Goal: Communication & Community: Share content

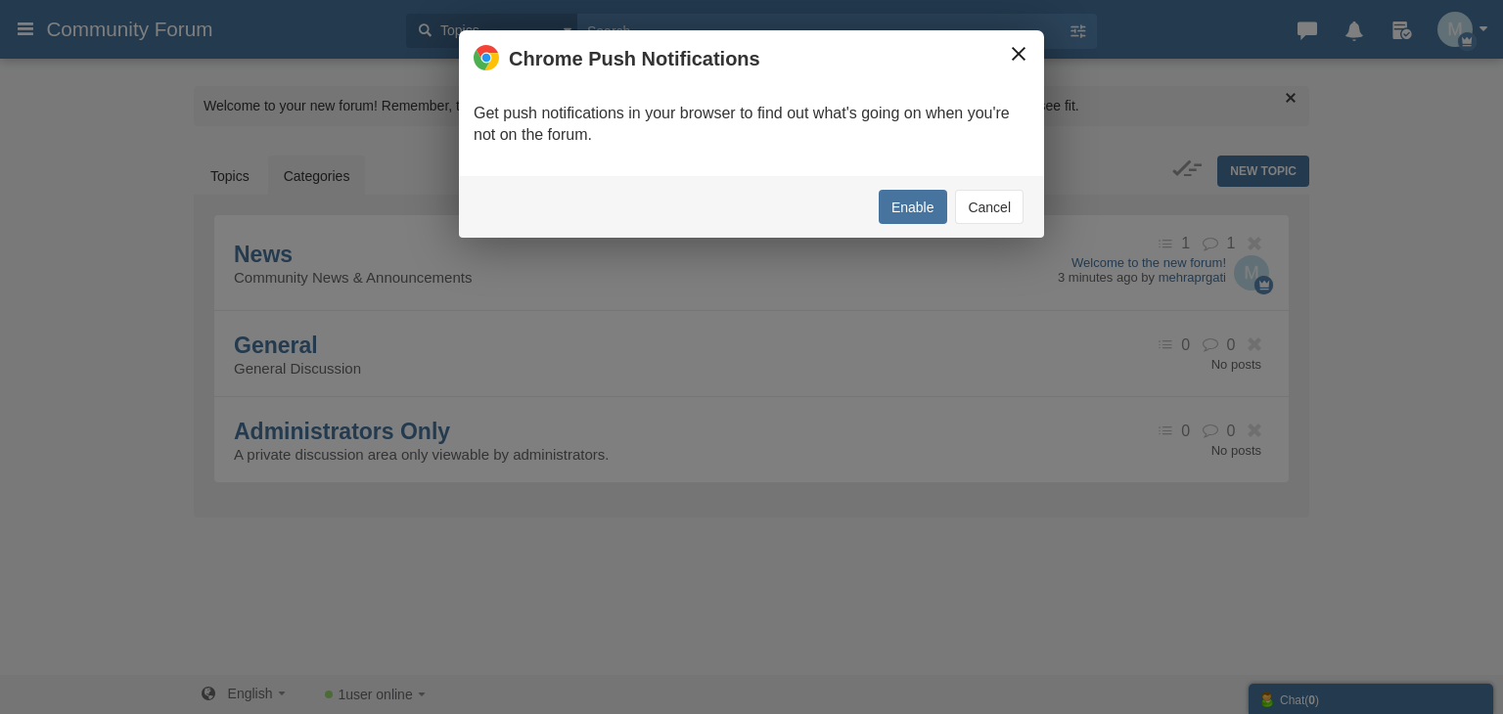
click at [1009, 44] on button "×" at bounding box center [1019, 54] width 22 height 22
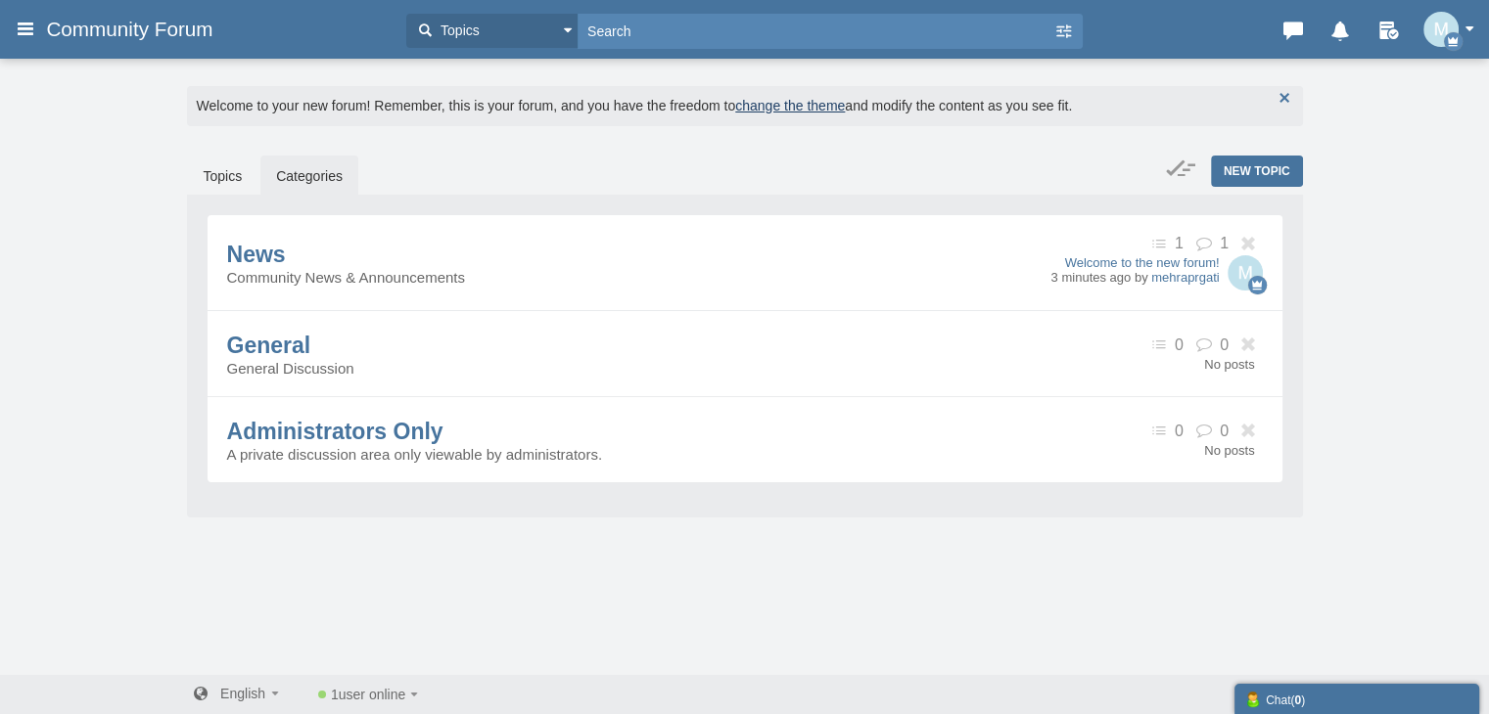
click at [1288, 95] on button "button" at bounding box center [1284, 98] width 22 height 22
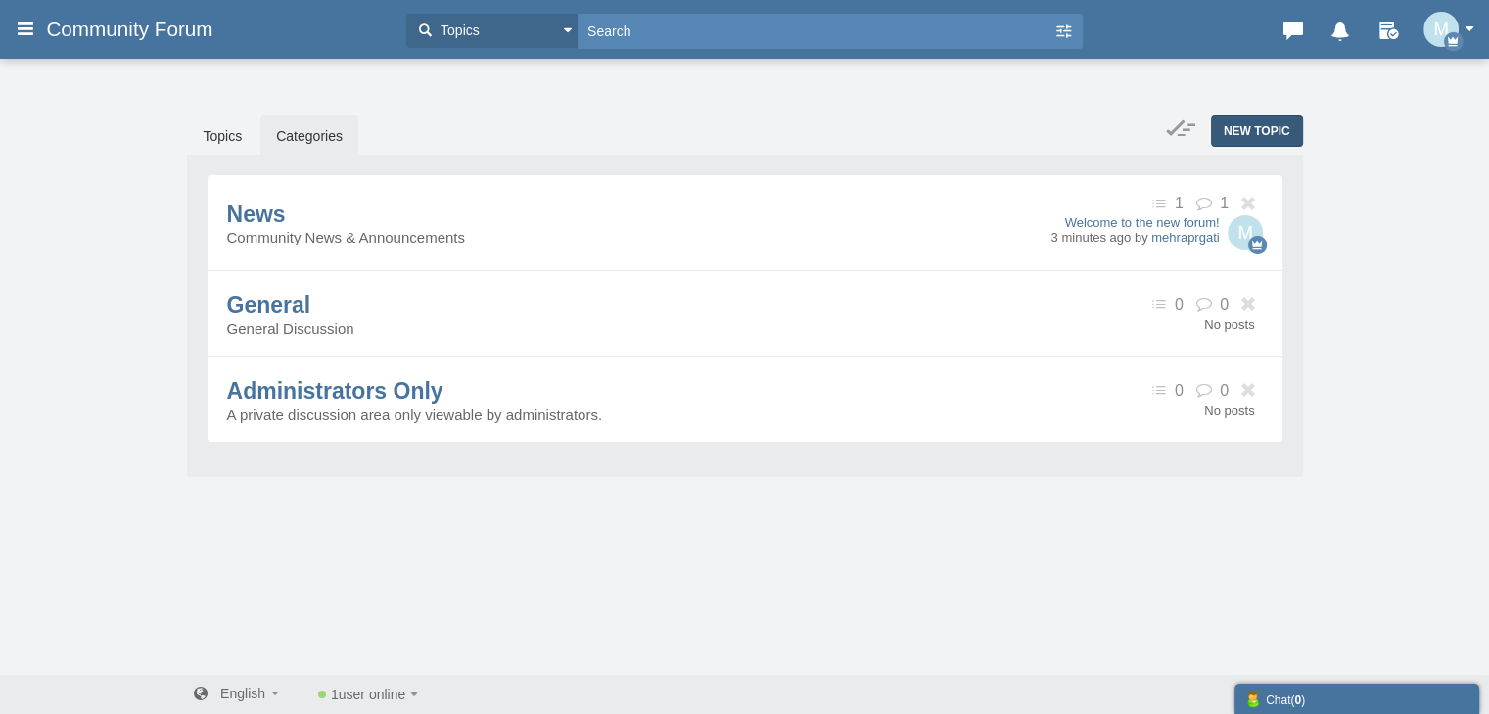
click at [1241, 126] on span "New Topic" at bounding box center [1256, 131] width 67 height 14
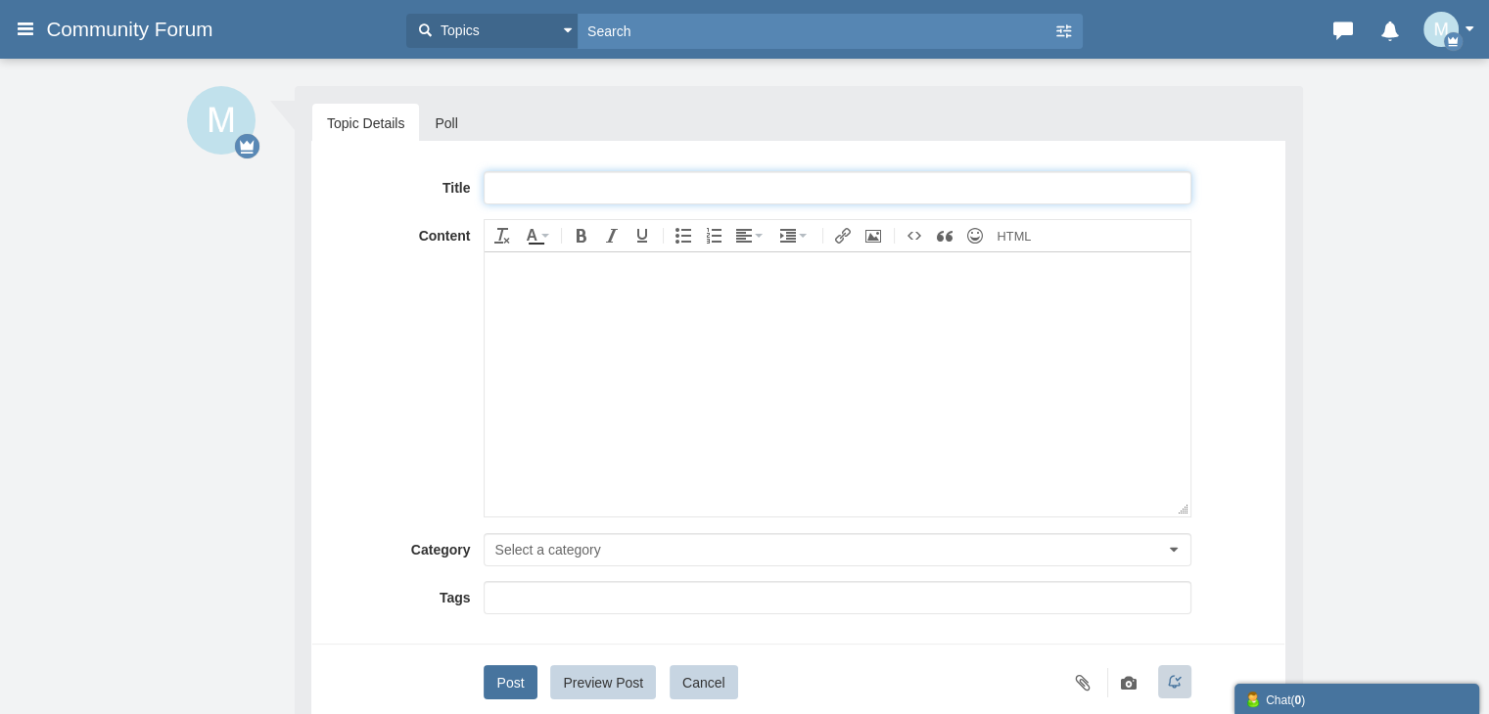
paste input "Full™ List of CANON PRINTERⓃ CUSTOMER© SERVICE℗ (24/7 Live Person Support) Numb…"
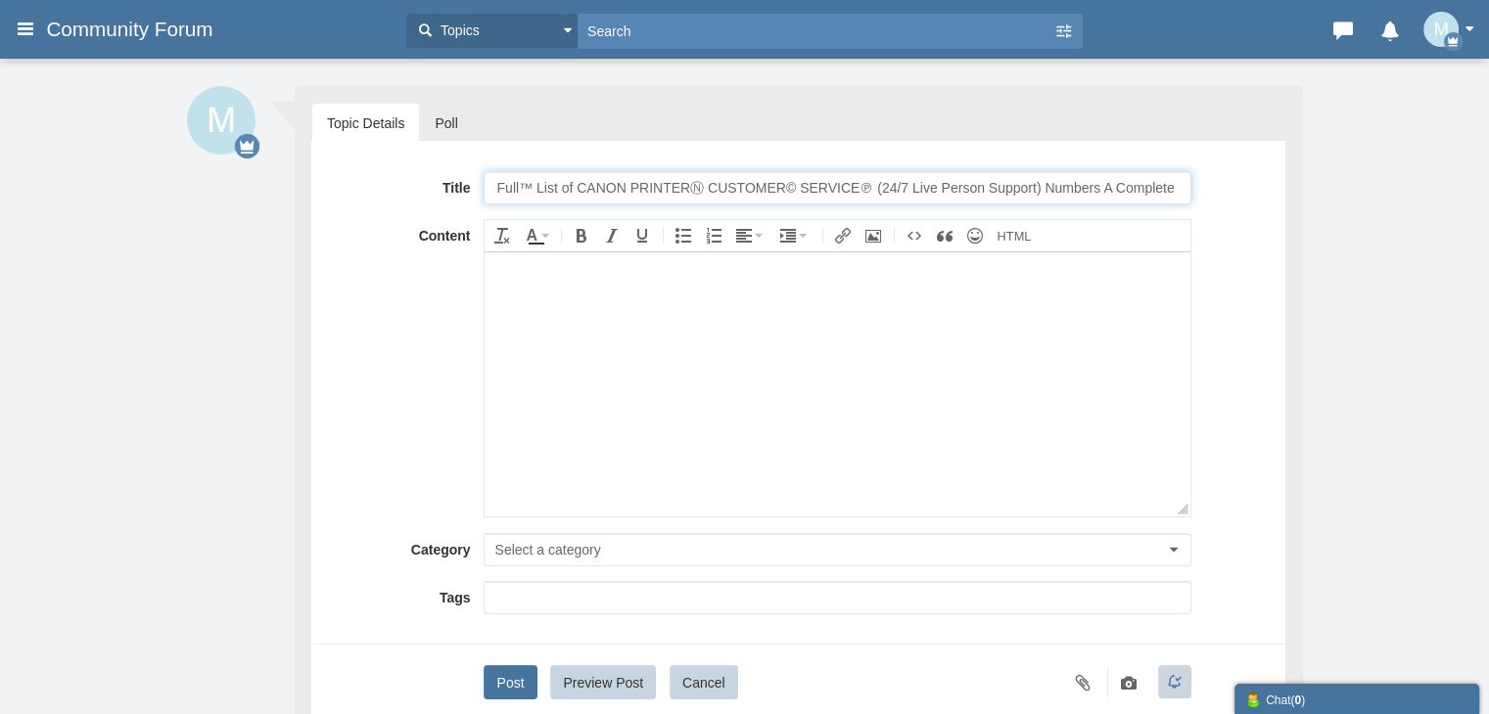
scroll to position [0, 31]
click at [582, 185] on input "Full™ List of CANON PRINTERⓃ CUSTOMER© SERVICE℗ (24/7 Live Person Support) Numb…" at bounding box center [836, 187] width 707 height 33
click at [607, 185] on input "Full™ List of CANON PRINTERⓃ CUSTOMER© SERVICE℗ (24/7 Live Person Support) Numb…" at bounding box center [836, 187] width 707 height 33
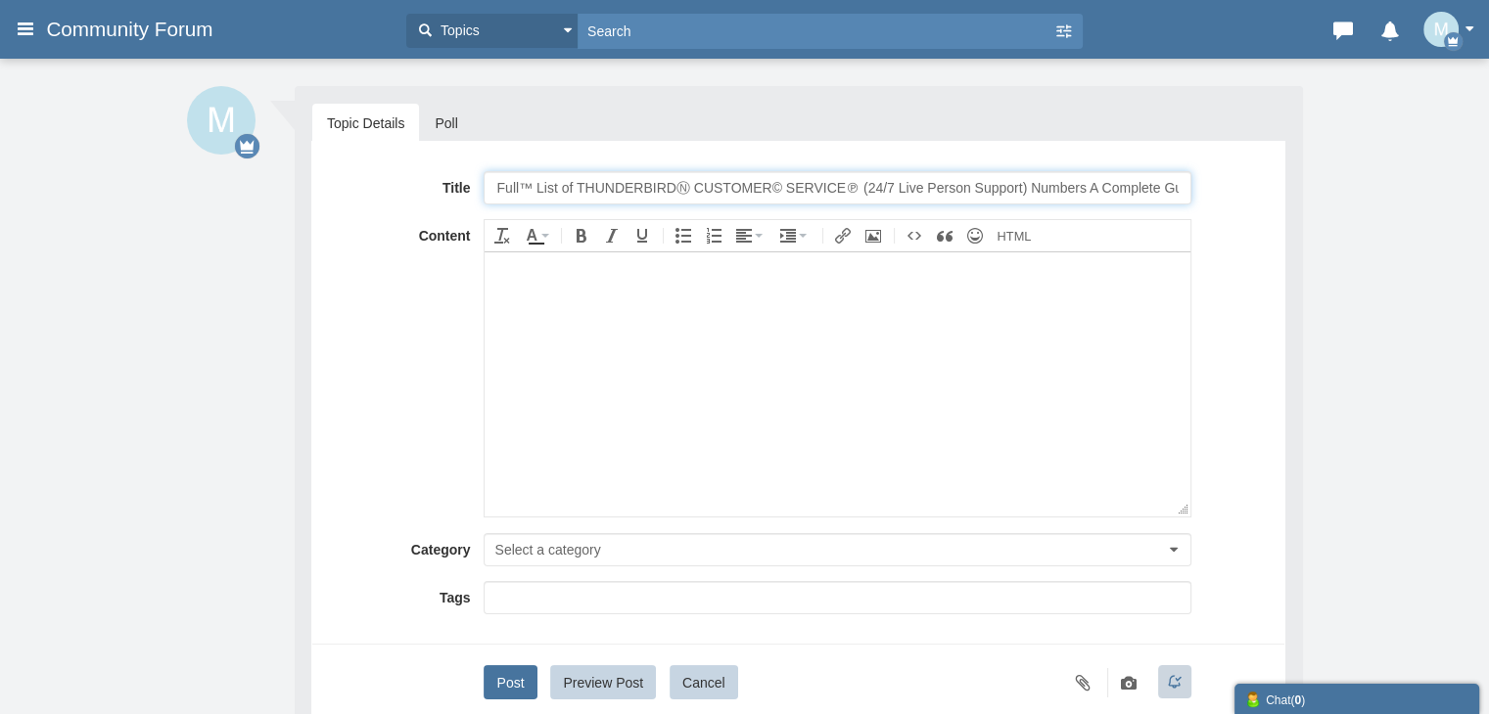
type input "Full™ List of THUNDERBIRDⓃ CUSTOMER© SERVICE℗ (24/7 Live Person Support) Number…"
click at [679, 396] on body at bounding box center [836, 384] width 705 height 264
paste body
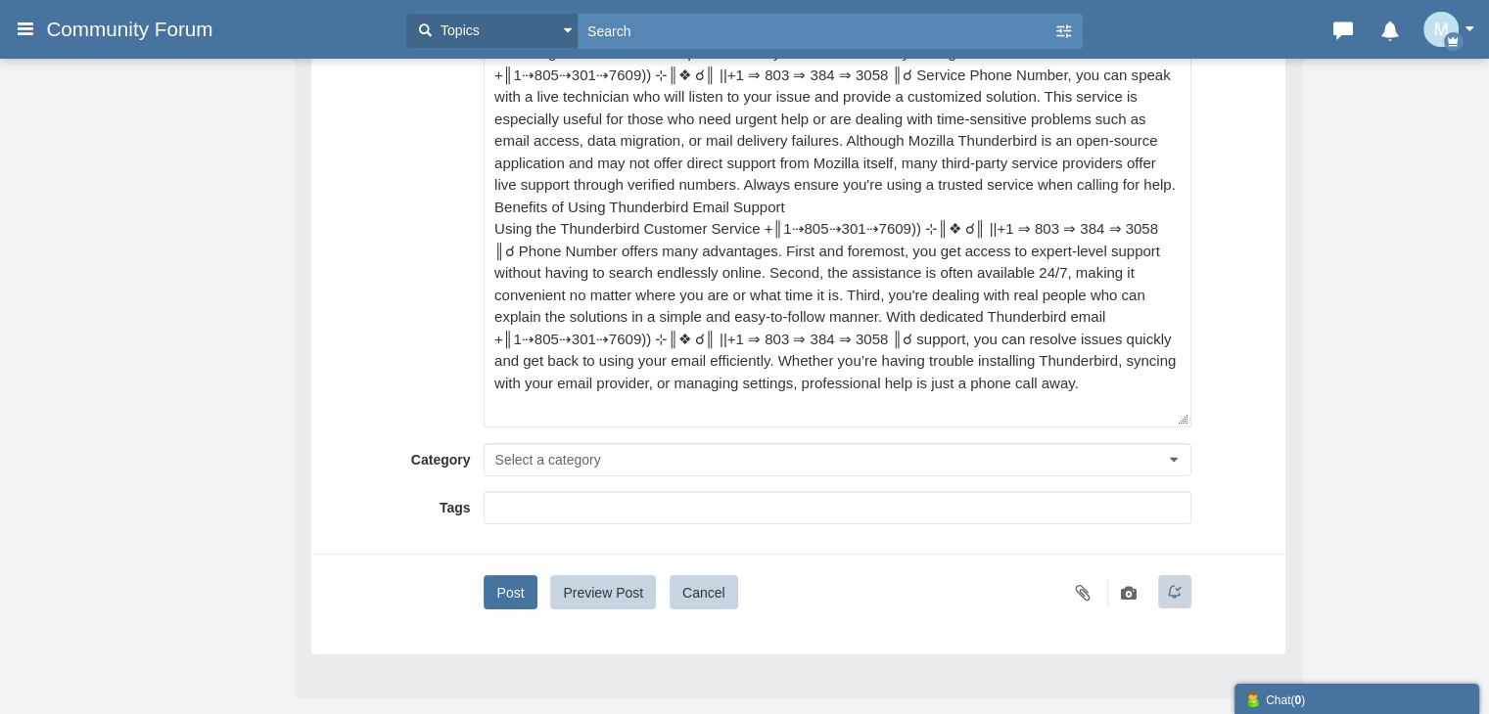
scroll to position [294, 0]
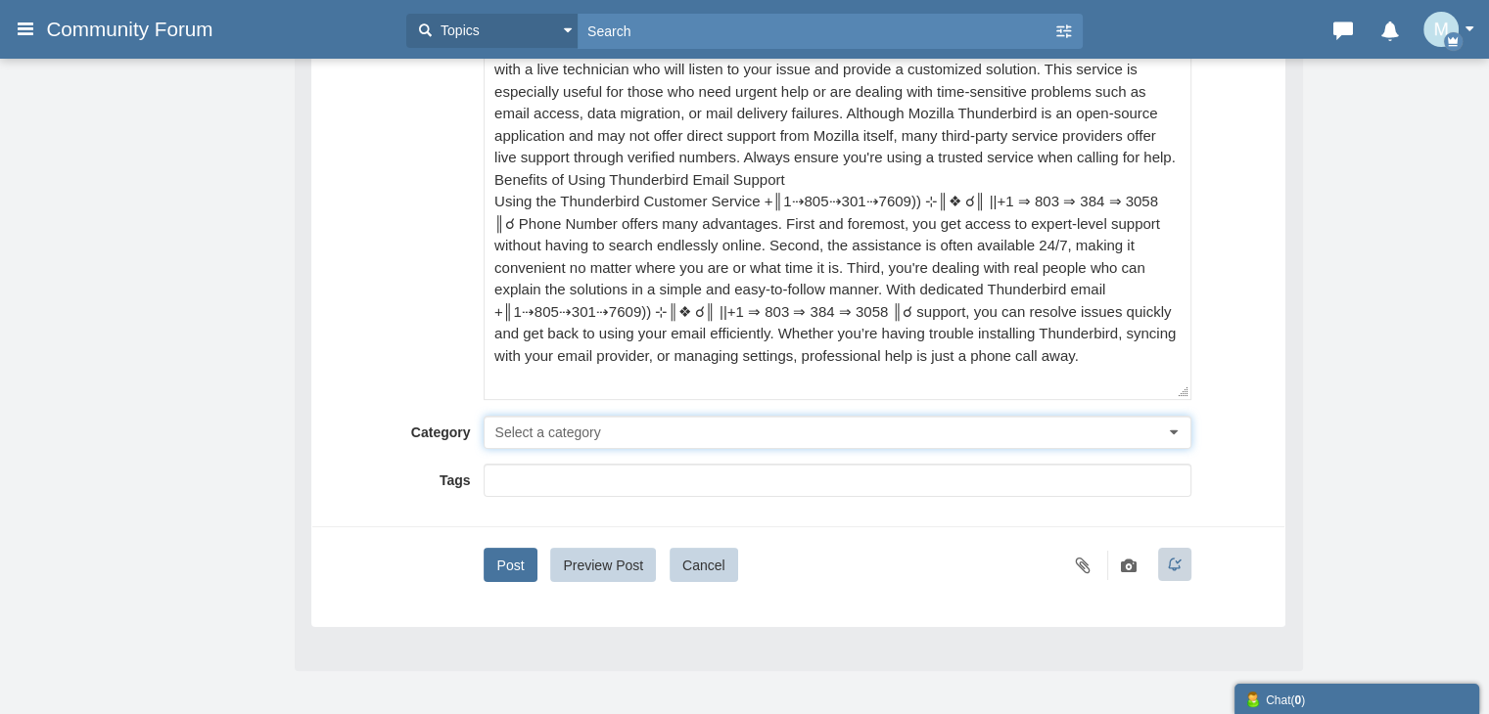
click at [532, 428] on span "Select a category" at bounding box center [547, 433] width 106 height 16
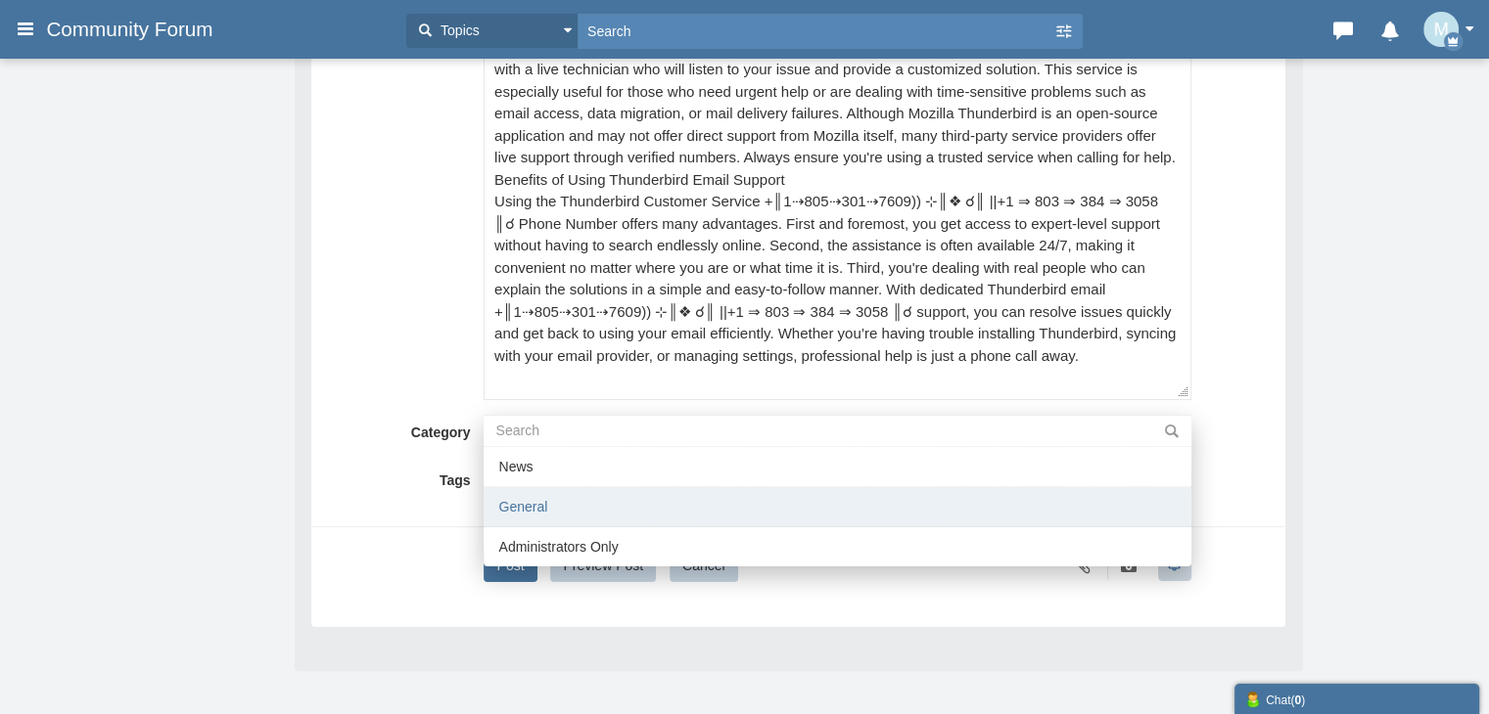
click at [547, 507] on li "General" at bounding box center [836, 507] width 707 height 40
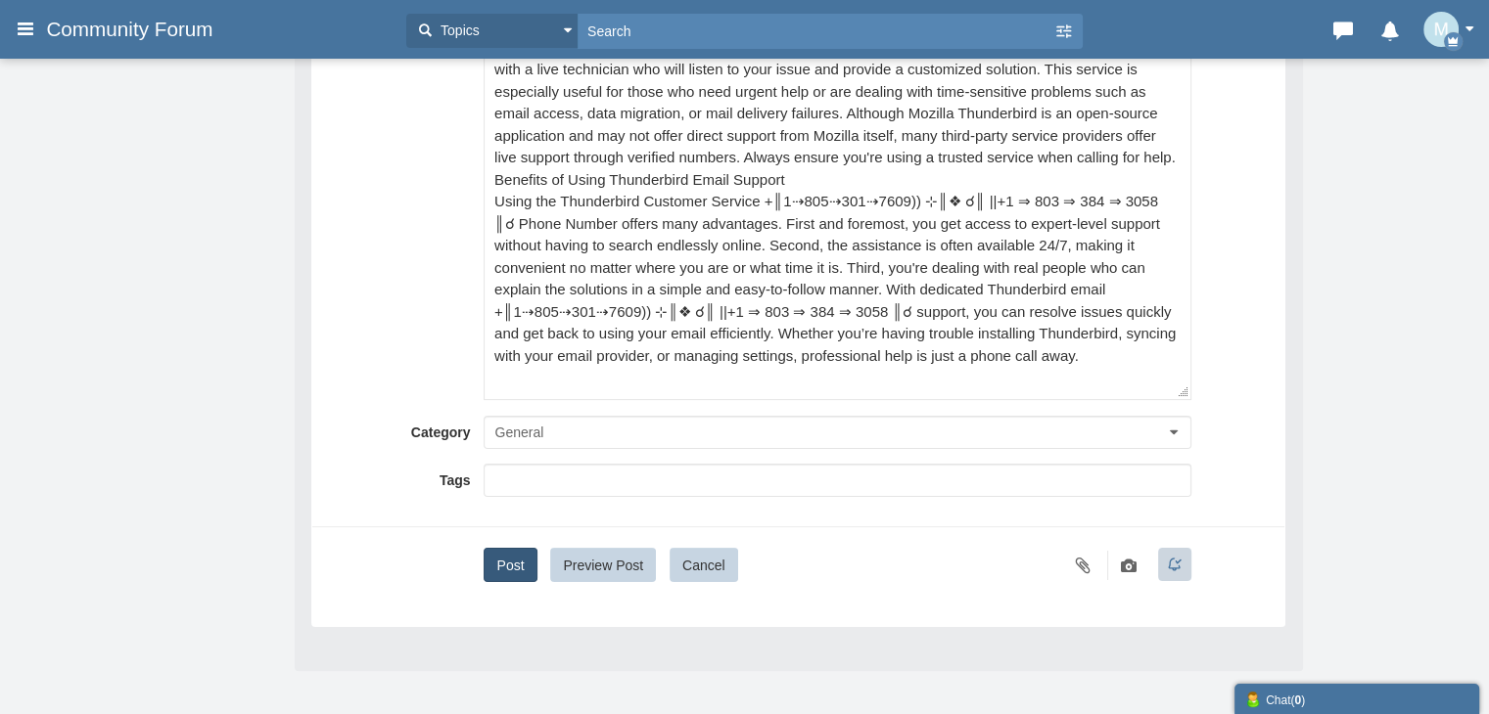
click at [498, 564] on button "Post" at bounding box center [509, 565] width 53 height 34
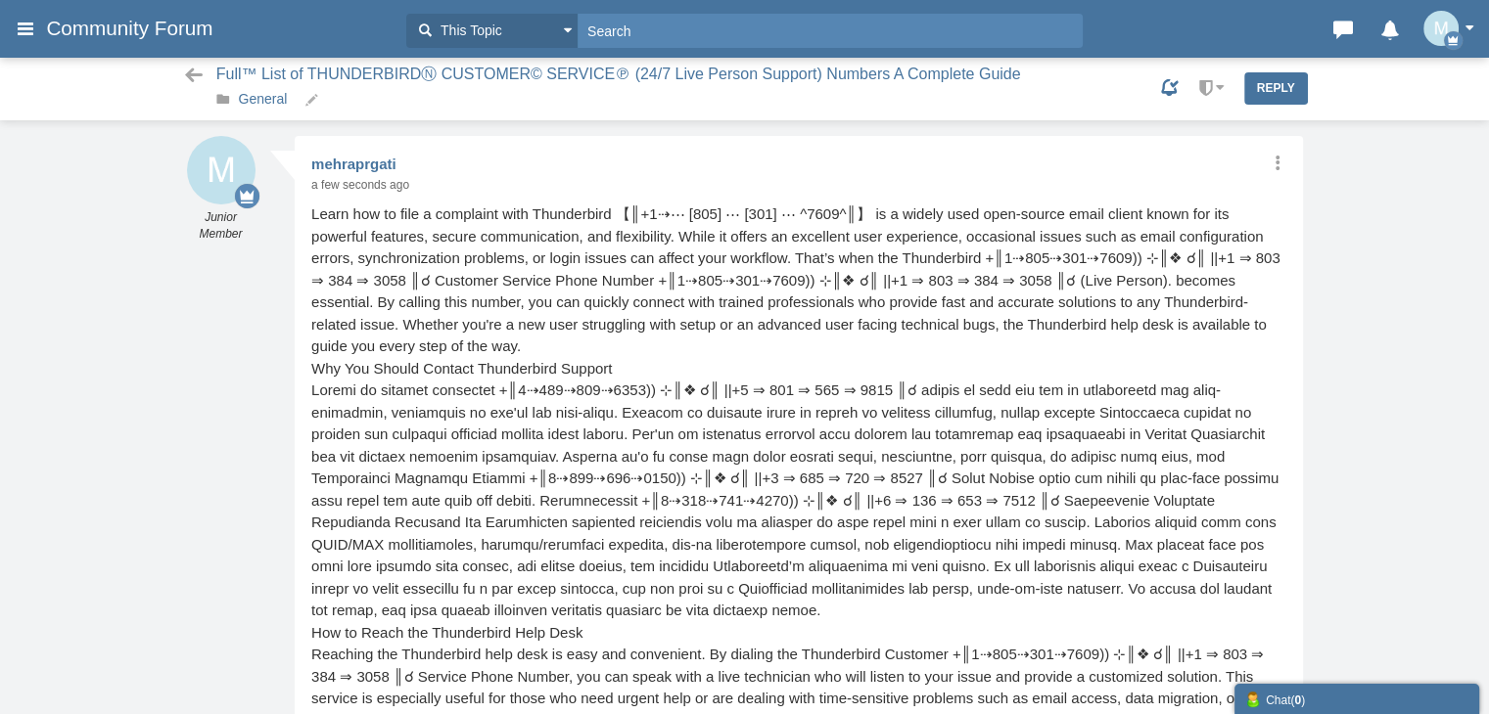
click at [271, 95] on link "General" at bounding box center [263, 99] width 49 height 16
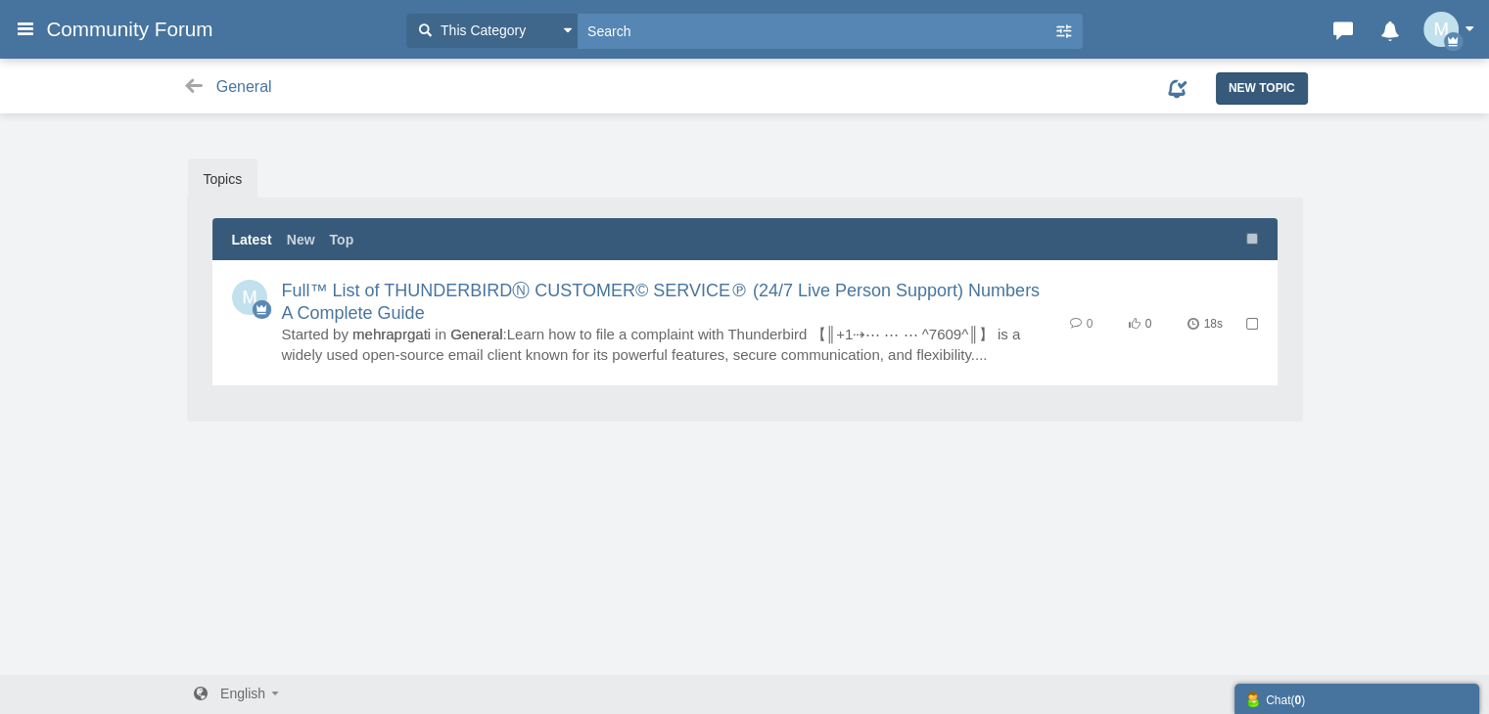
drag, startPoint x: 1244, startPoint y: 81, endPoint x: 878, endPoint y: 53, distance: 367.1
click at [1244, 82] on span "New Topic" at bounding box center [1261, 88] width 67 height 14
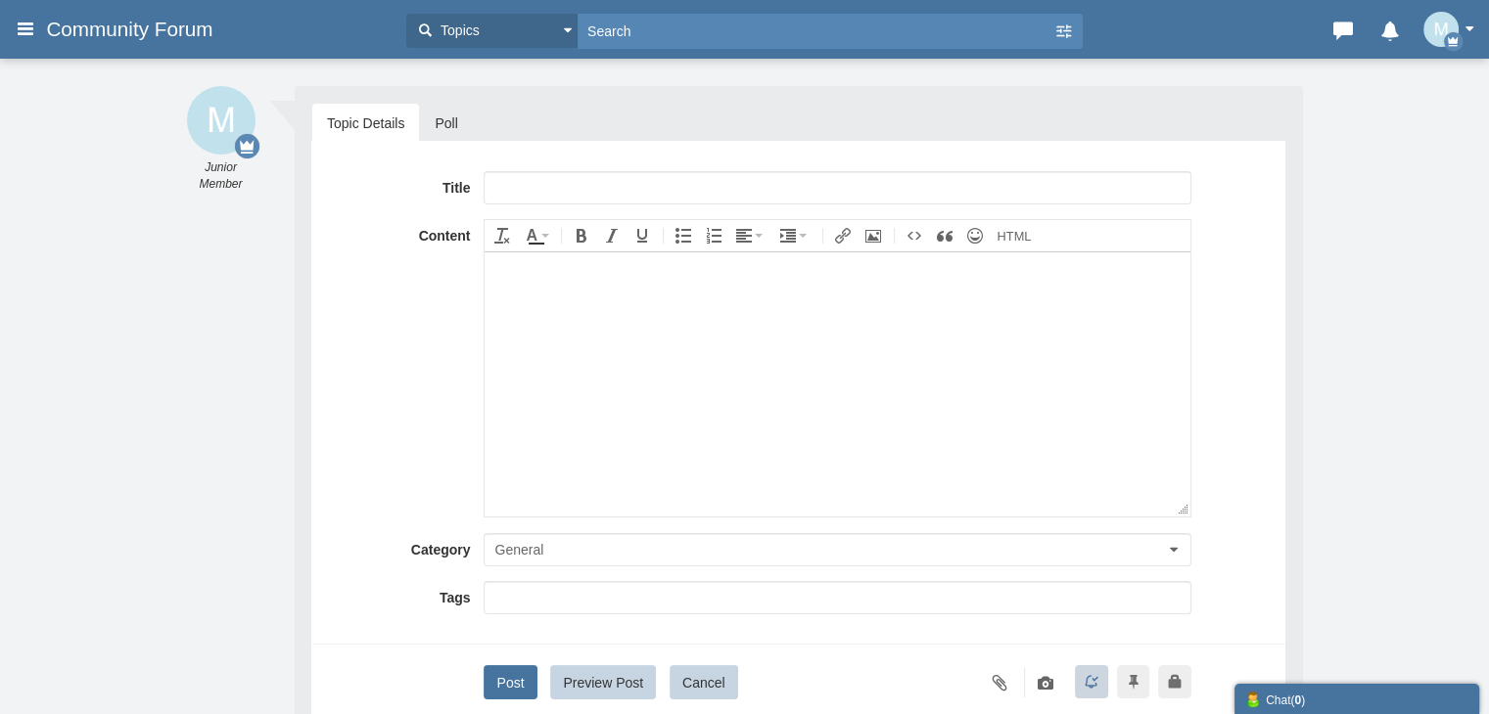
click at [630, 165] on div "Title Content div Deleting Attachment... getFilename get_filesize 0% Cancel Upl…" at bounding box center [798, 443] width 974 height 604
click at [653, 194] on input "text" at bounding box center [836, 187] width 707 height 33
paste input "[ {FAQs}]-™ List of ℭoinbase® CUSTOMER© Support℗ (24/7) Live Person Support) Nu…"
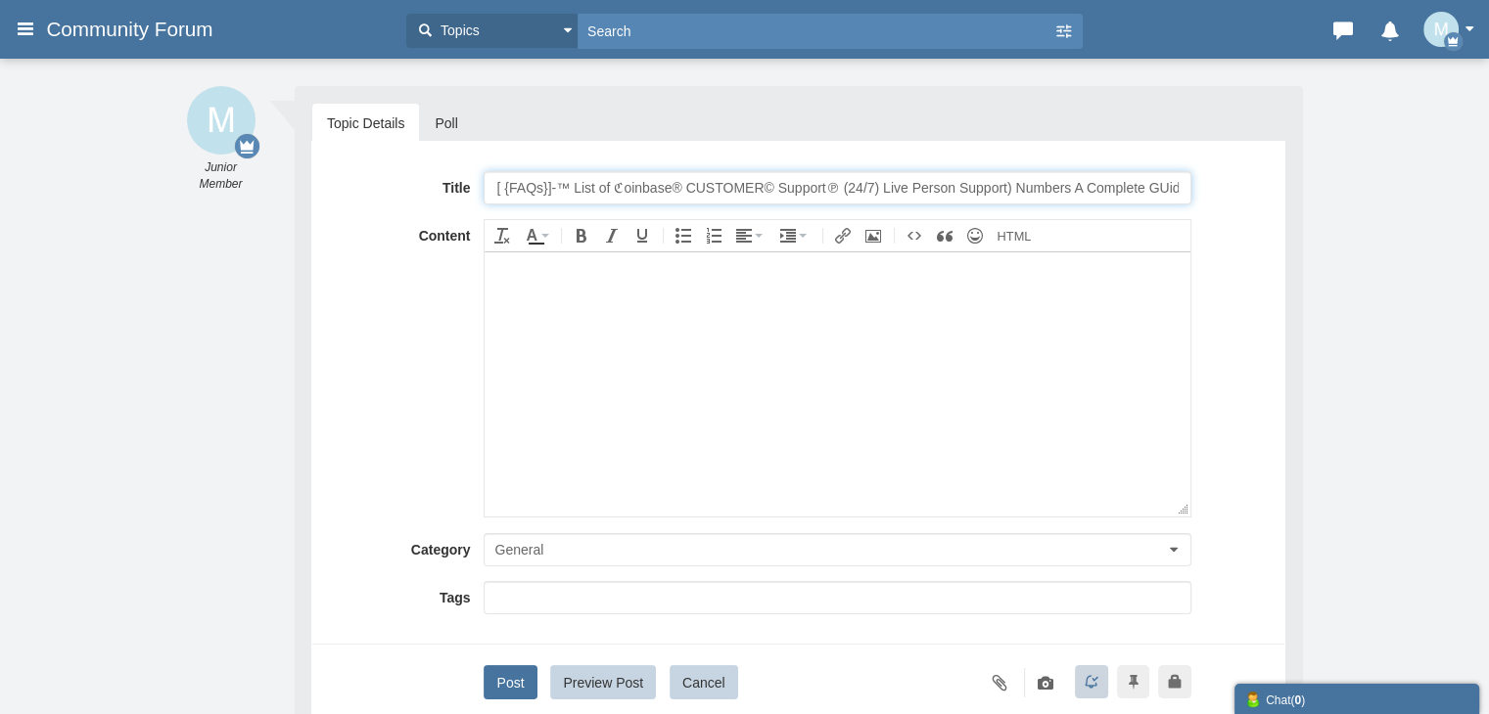
scroll to position [0, 4]
drag, startPoint x: 667, startPoint y: 185, endPoint x: 611, endPoint y: 197, distance: 57.0
click at [611, 197] on input "[ {FAQs}]-™ List of ℭoinbase® CUSTOMER© Support℗ (24/7) Live Person Support) Nu…" at bounding box center [836, 187] width 707 height 33
type input "[ {FAQs}]-™ List of Thunderbird® CUSTOMER© Support℗ (24/7) Live Person Support)…"
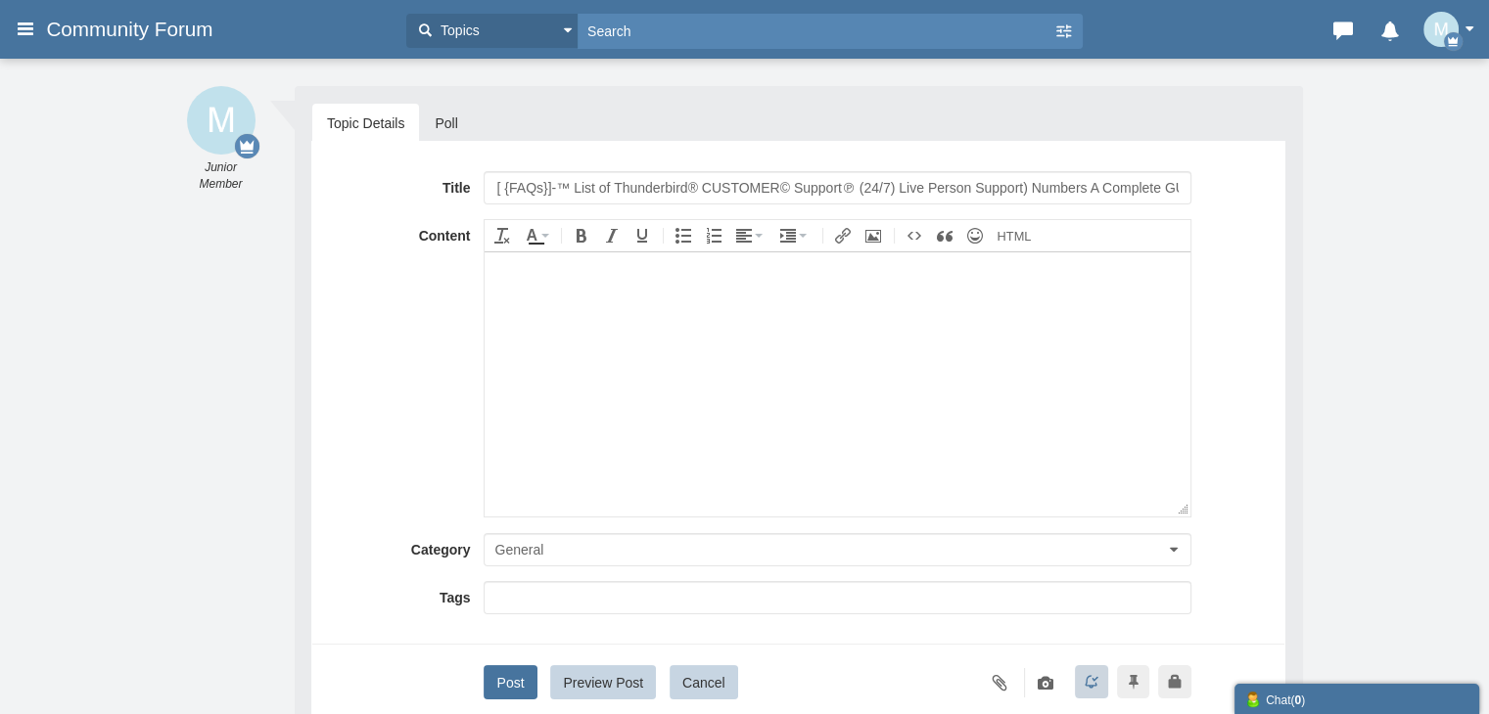
click at [511, 373] on body at bounding box center [836, 384] width 705 height 264
paste body
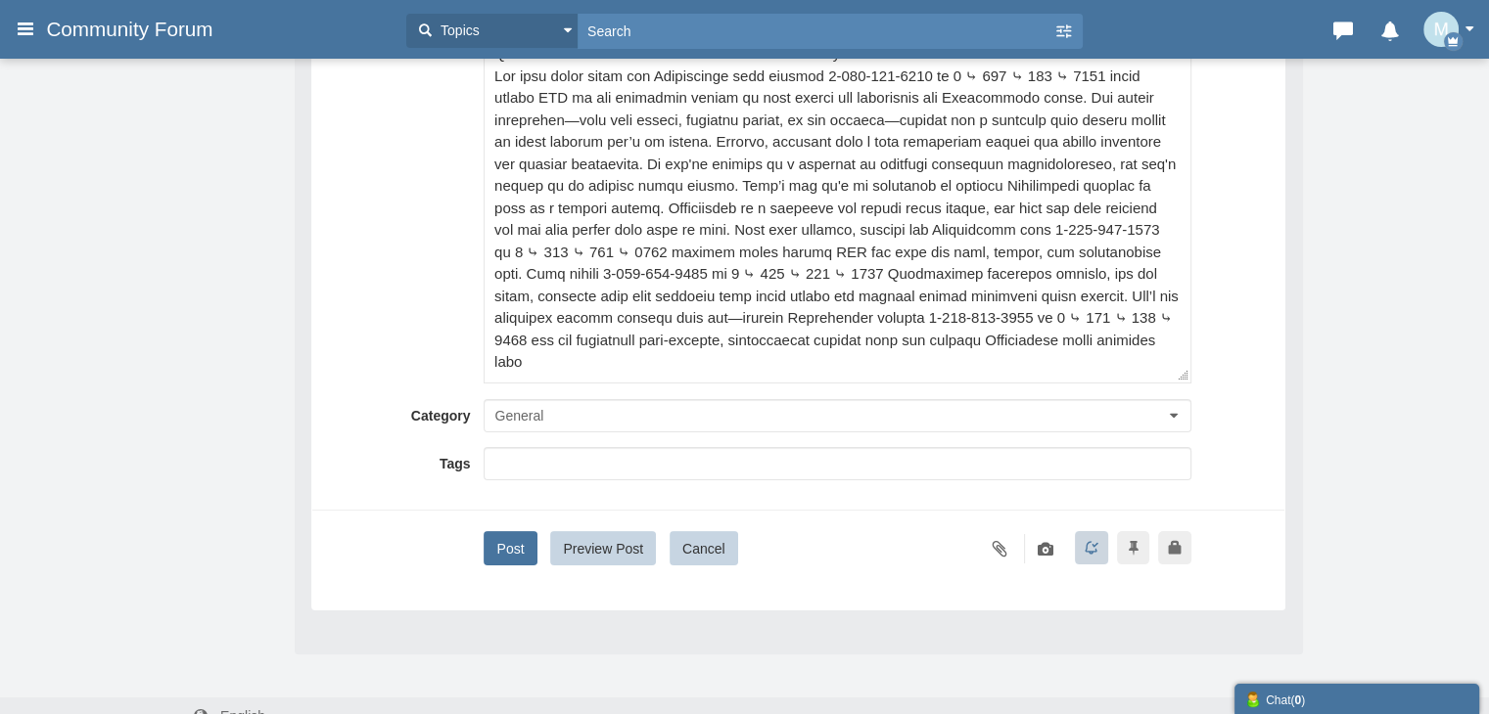
scroll to position [337, 0]
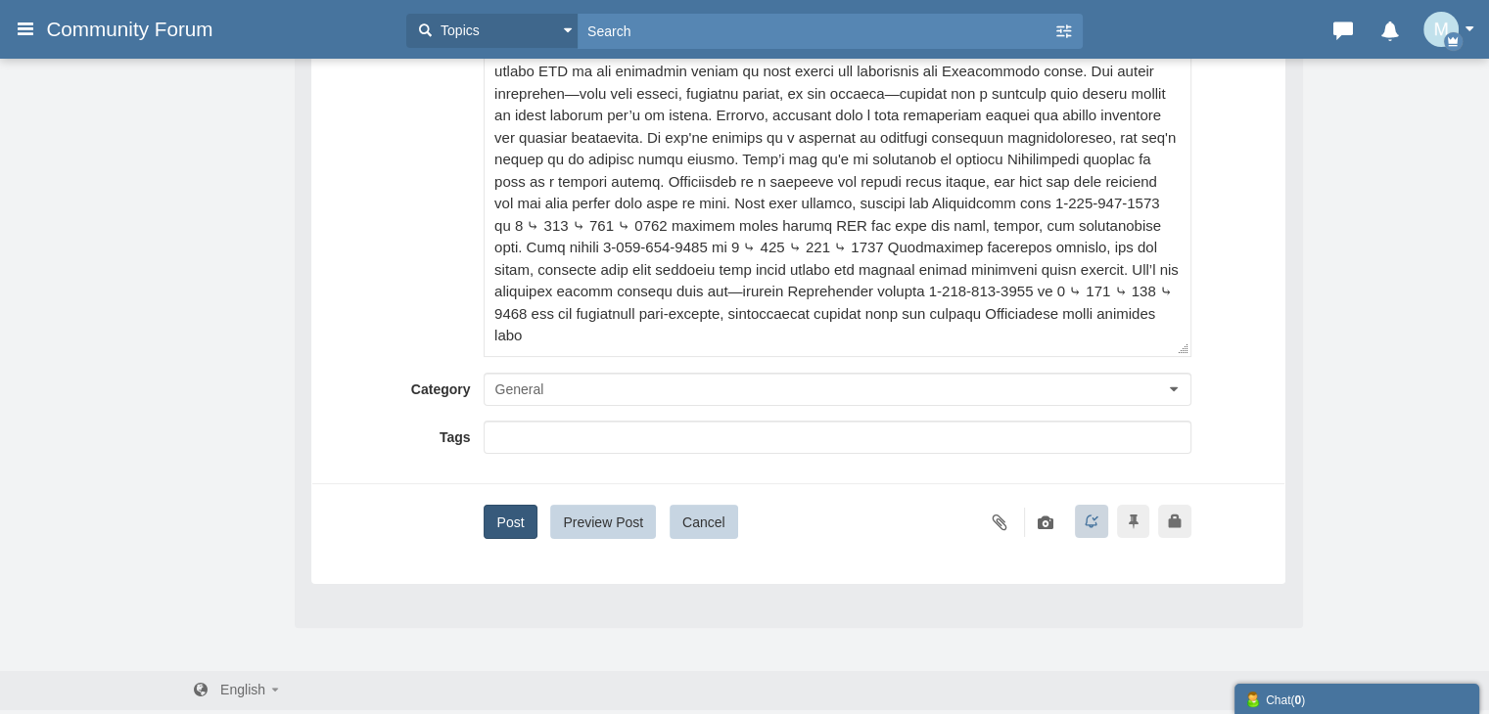
click at [504, 518] on button "Post" at bounding box center [509, 522] width 53 height 34
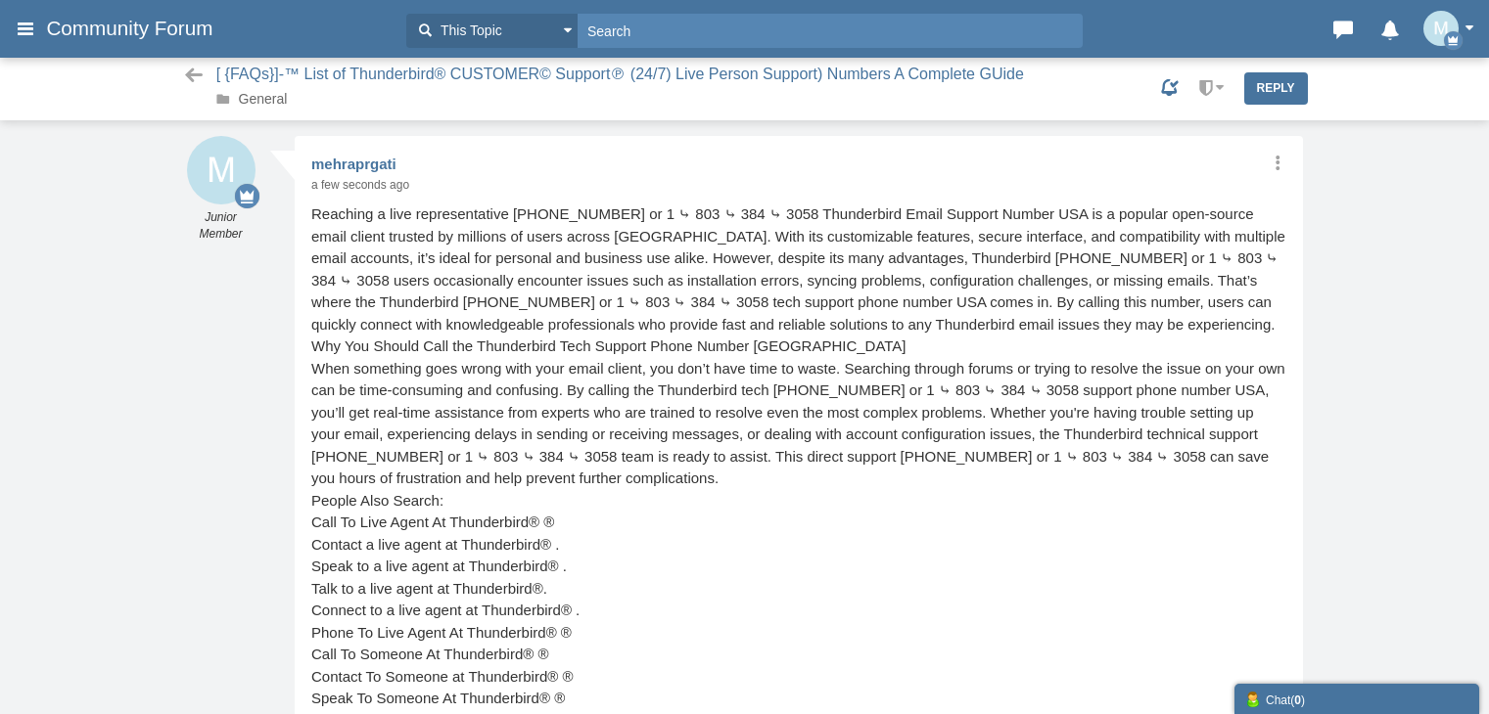
scroll to position [1, 0]
click at [270, 100] on link "General" at bounding box center [263, 98] width 49 height 16
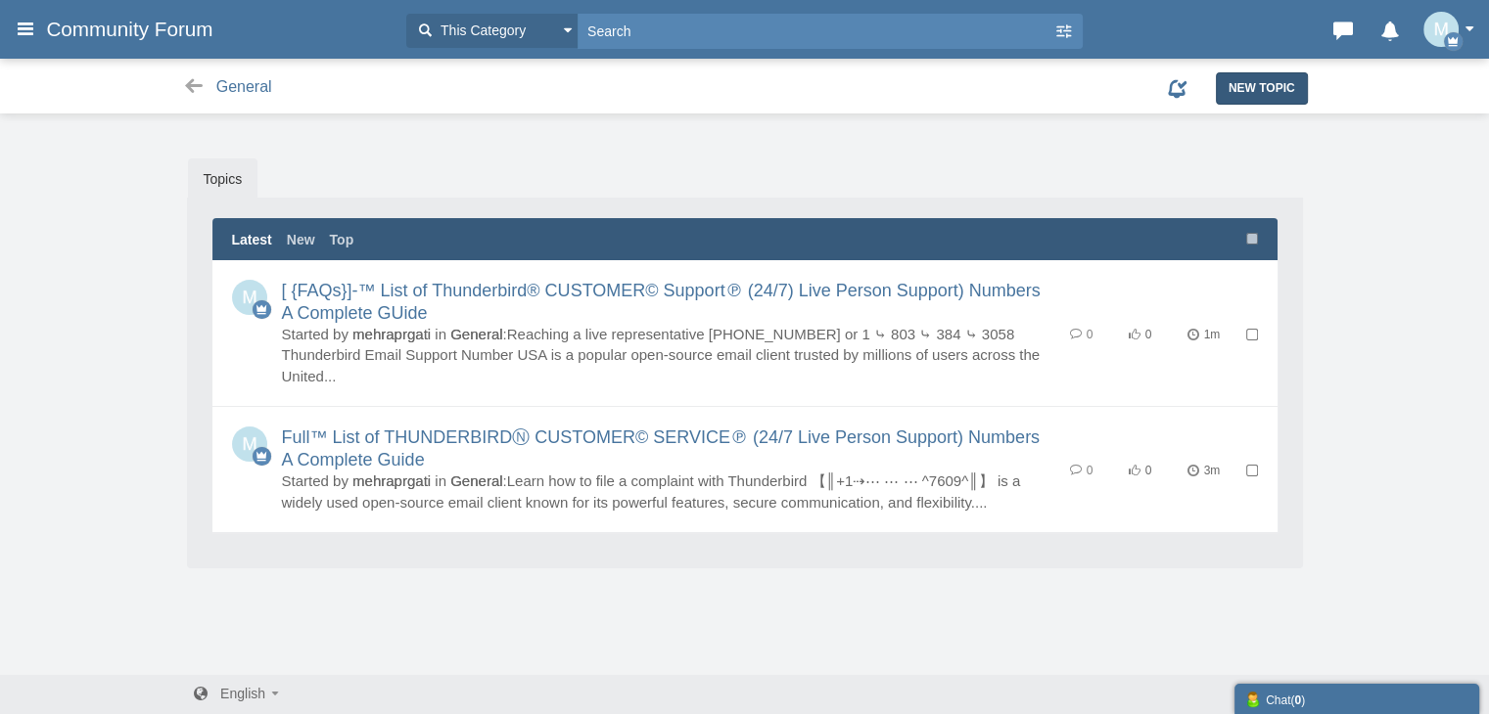
click at [1238, 86] on span "New Topic" at bounding box center [1261, 88] width 67 height 14
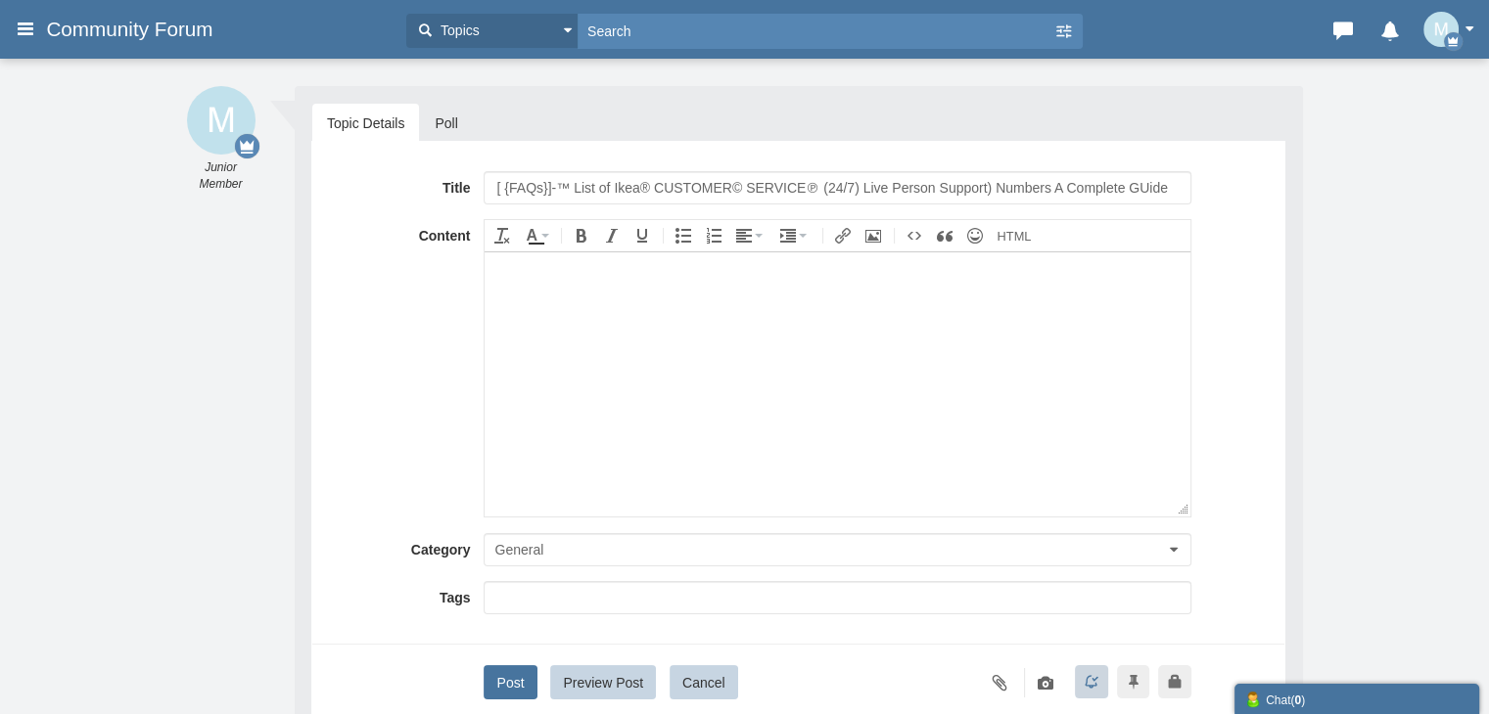
click at [622, 179] on input "[ {FAQs}]-™ List of Ikea® CUSTOMER© SERVICE℗ (24/7) Live Person Support) Number…" at bounding box center [836, 187] width 707 height 33
type input "[ {FAQs}]-™ List of Thunderbird® CUSTOMER© SERVICE℗ (24/7) Live Person Support)…"
click at [490, 394] on body at bounding box center [836, 384] width 705 height 264
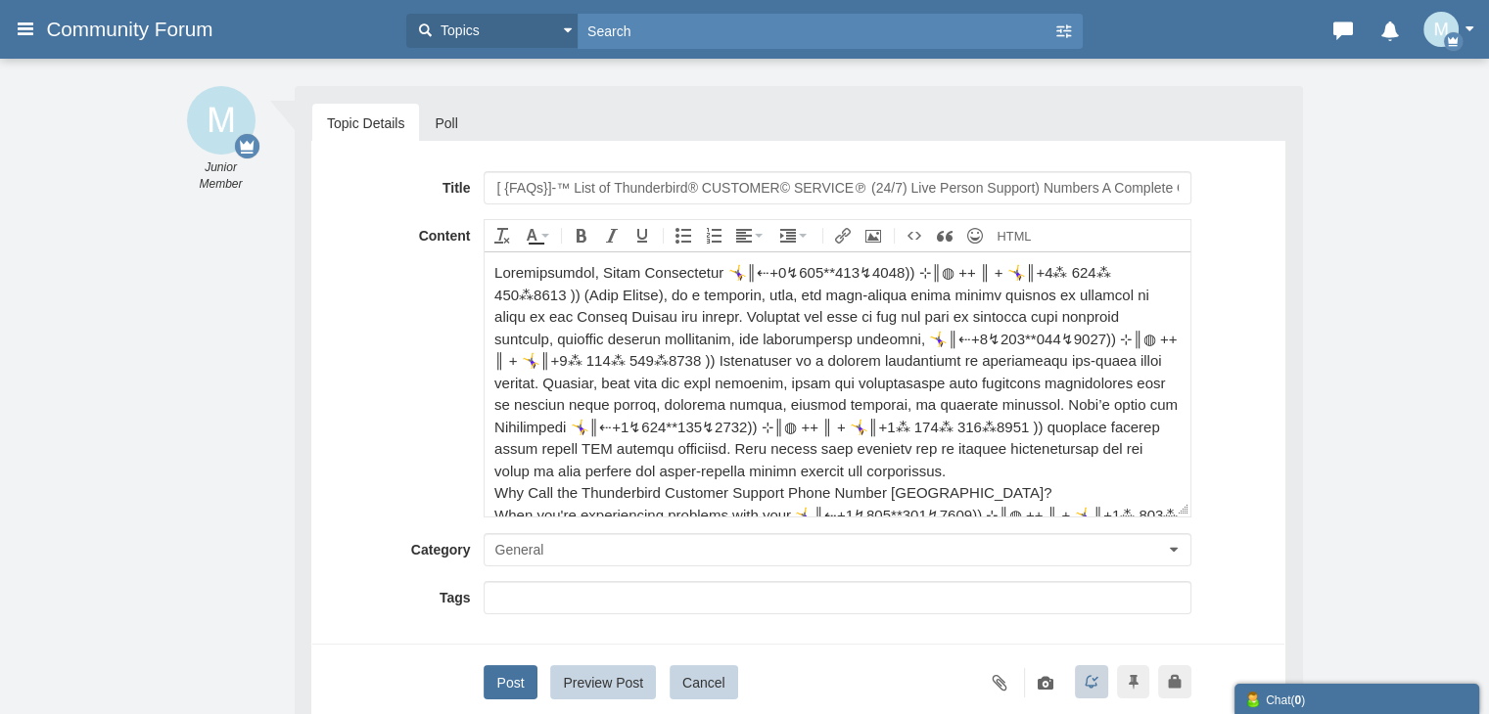
scroll to position [1077, 0]
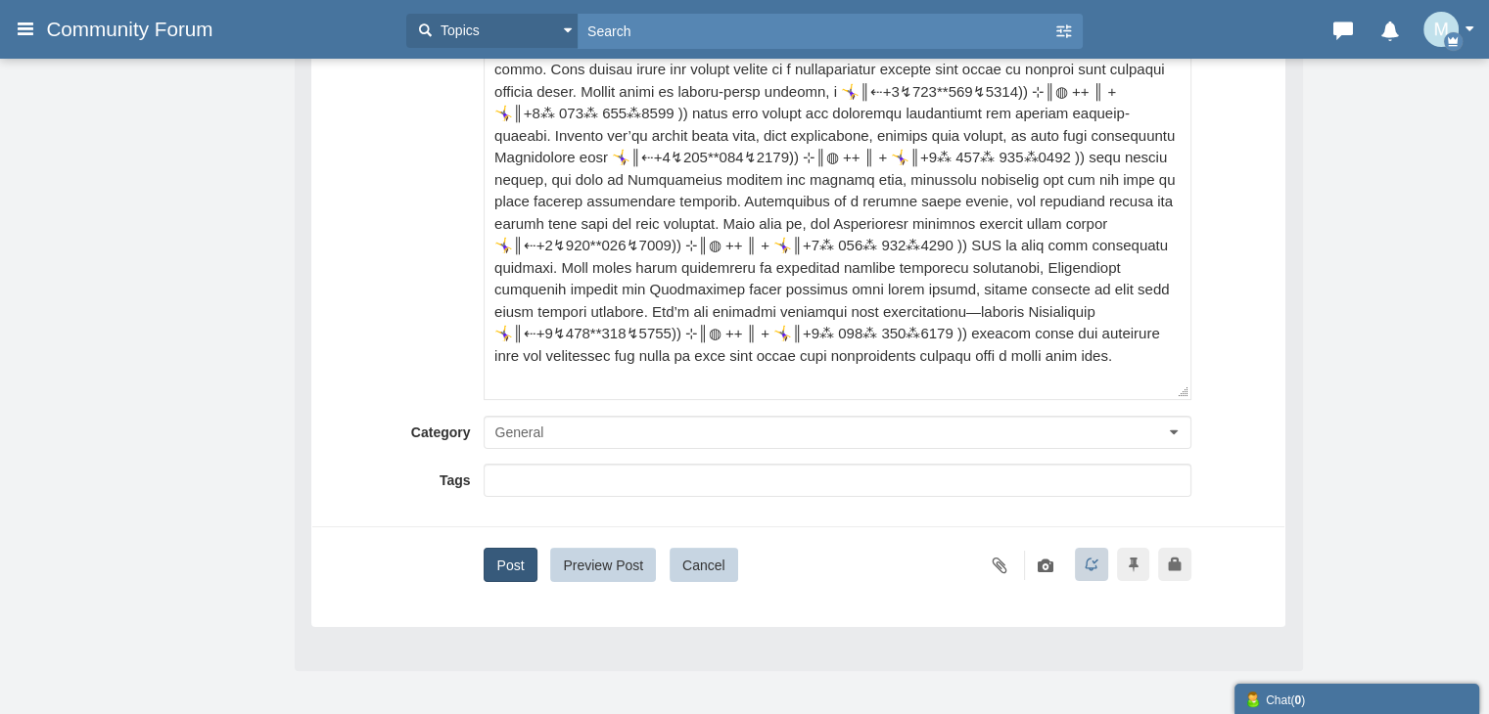
click at [495, 574] on button "Post" at bounding box center [509, 565] width 53 height 34
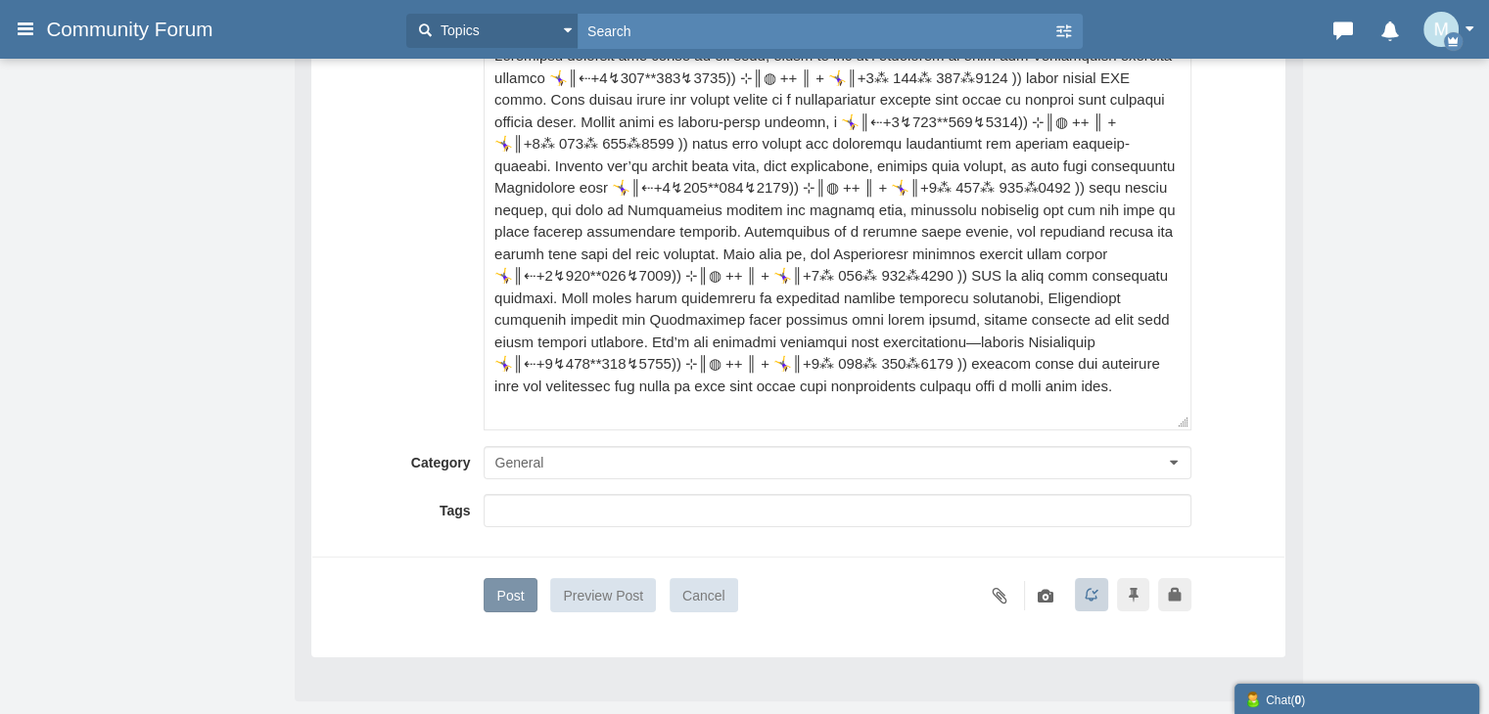
scroll to position [0, 0]
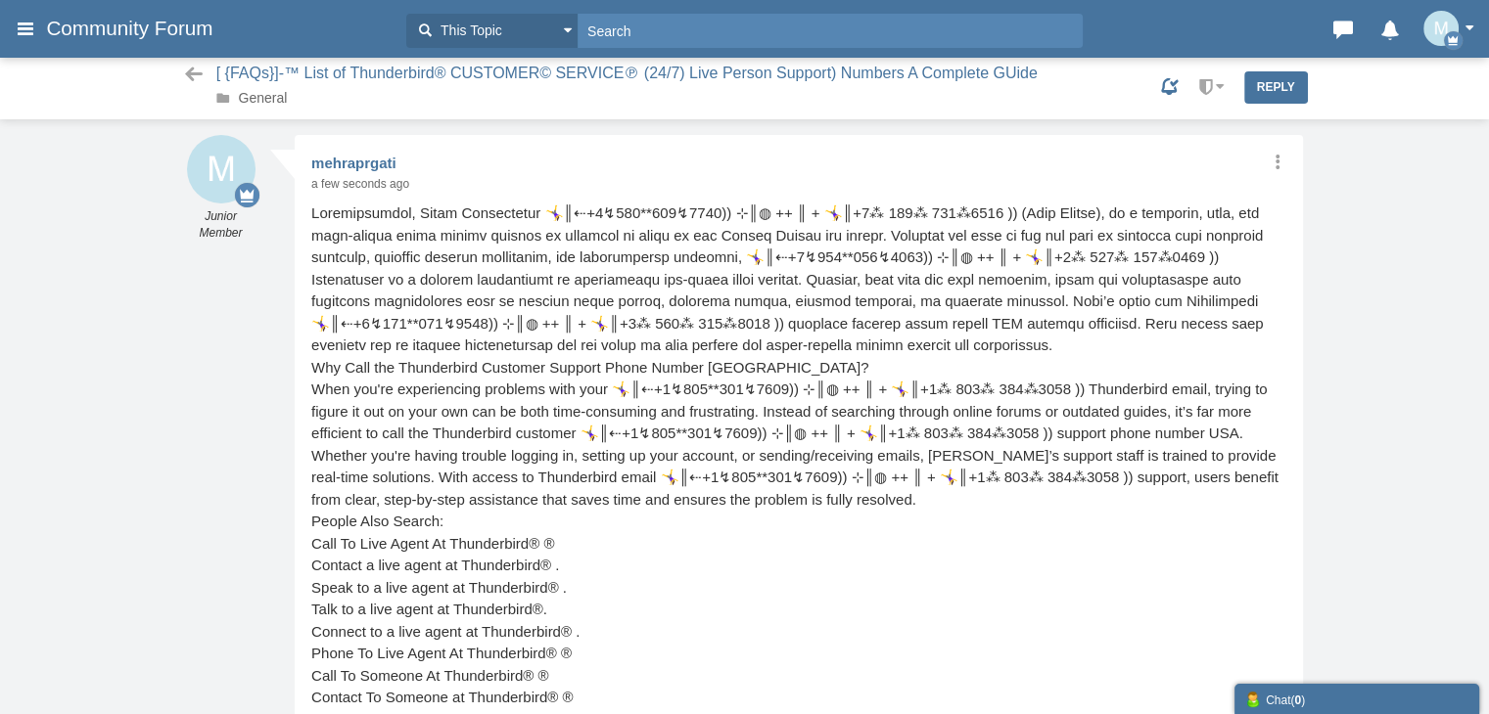
scroll to position [1, 0]
click at [262, 96] on link "General" at bounding box center [263, 98] width 49 height 16
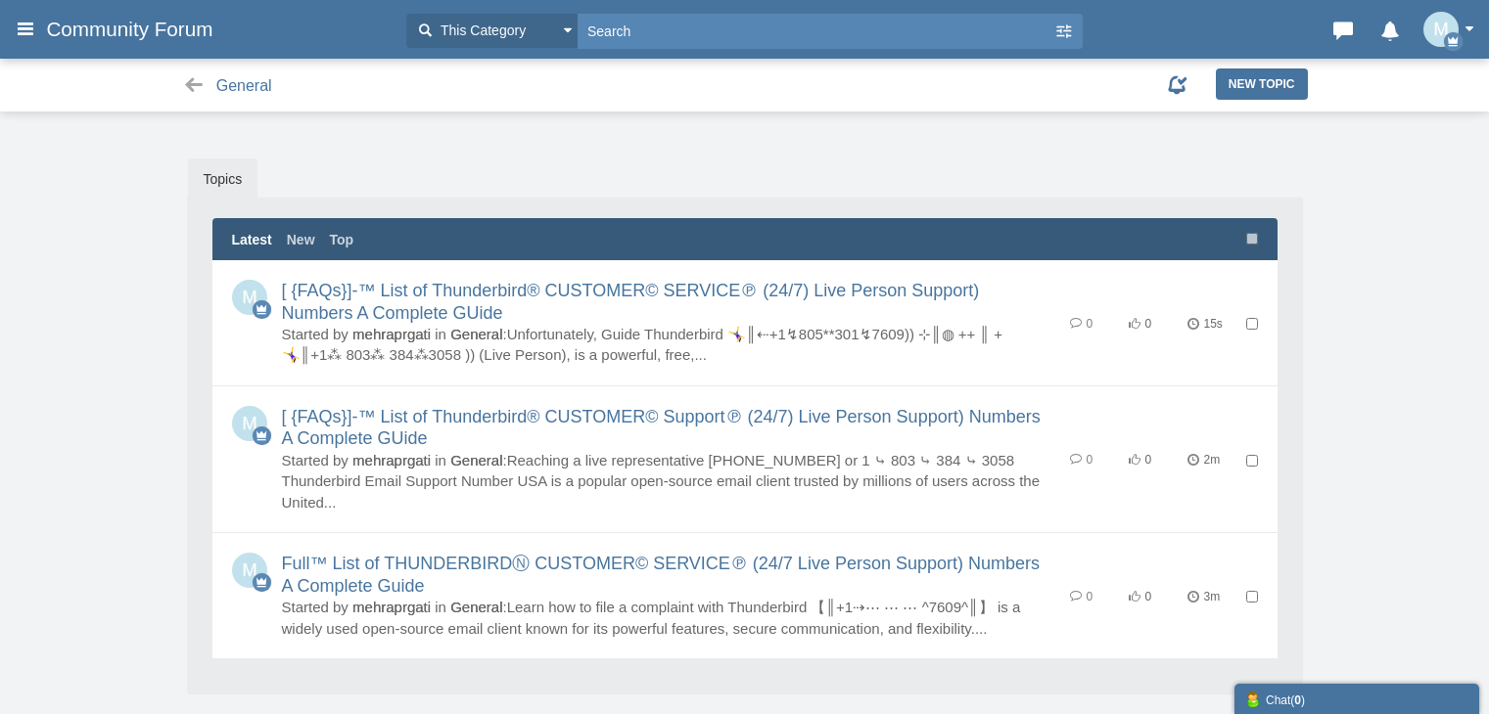
scroll to position [80, 0]
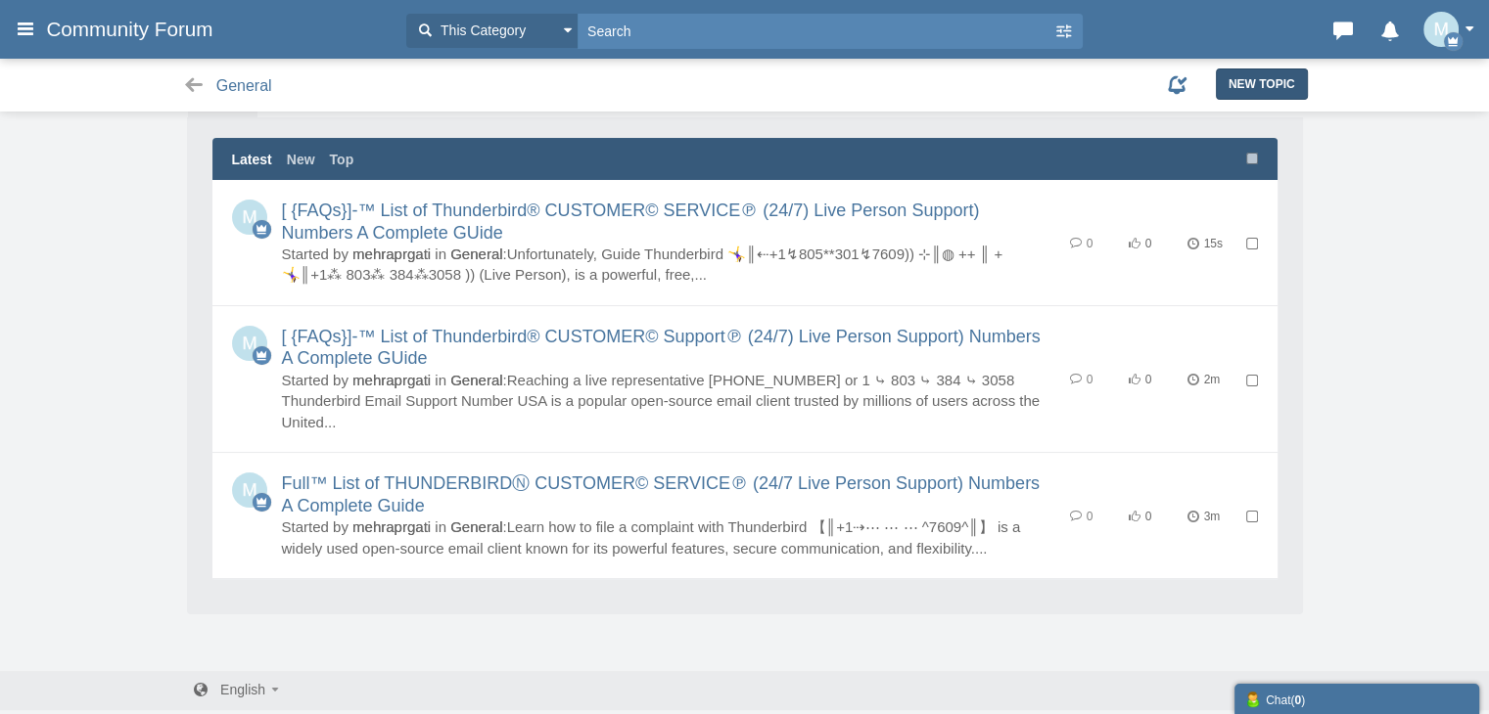
drag, startPoint x: 1213, startPoint y: 91, endPoint x: 1230, endPoint y: 158, distance: 68.8
click at [1216, 91] on link "New Topic" at bounding box center [1262, 84] width 92 height 31
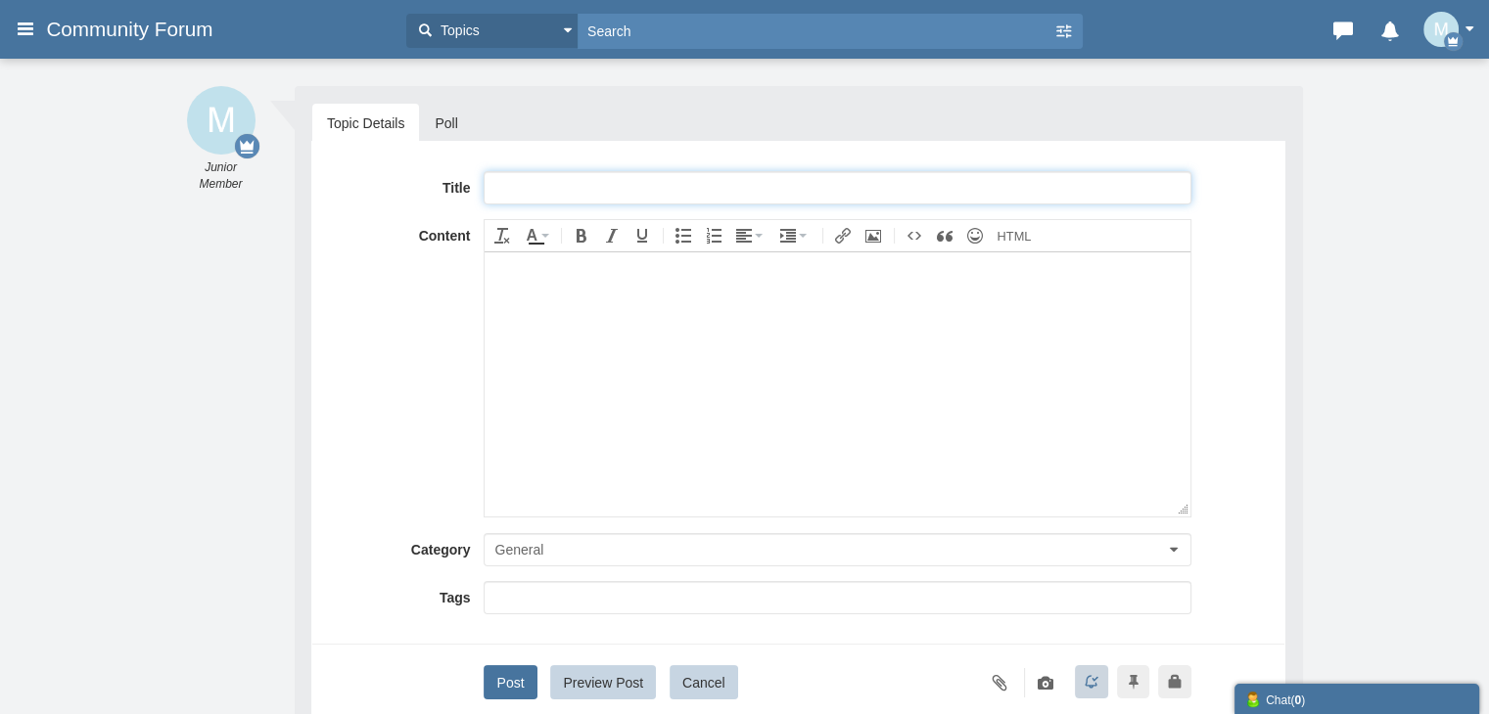
paste input "Complete List Of Turkish® Official Customer™ SERVICE® U.S. Based Contact Number…"
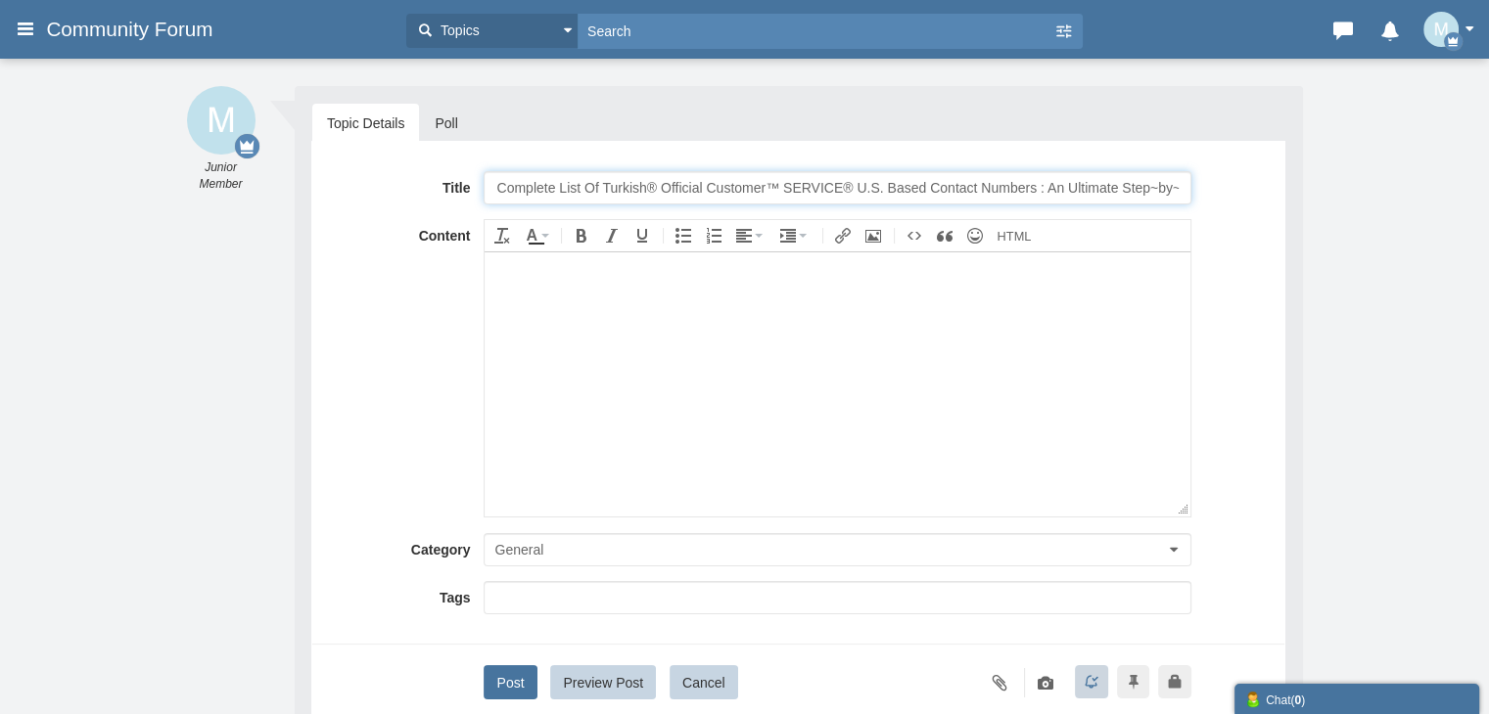
drag, startPoint x: 576, startPoint y: 181, endPoint x: 603, endPoint y: 192, distance: 28.5
click at [603, 192] on input "Complete List Of Turkish® Official Customer™ SERVICE® U.S. Based Contact Number…" at bounding box center [836, 187] width 707 height 33
type input "Complete List Of THUNDERBIRD® Official Customer™ SERVICE® U.S. Based Contact Nu…"
click at [718, 387] on body at bounding box center [836, 384] width 705 height 264
click at [540, 300] on body at bounding box center [836, 384] width 705 height 264
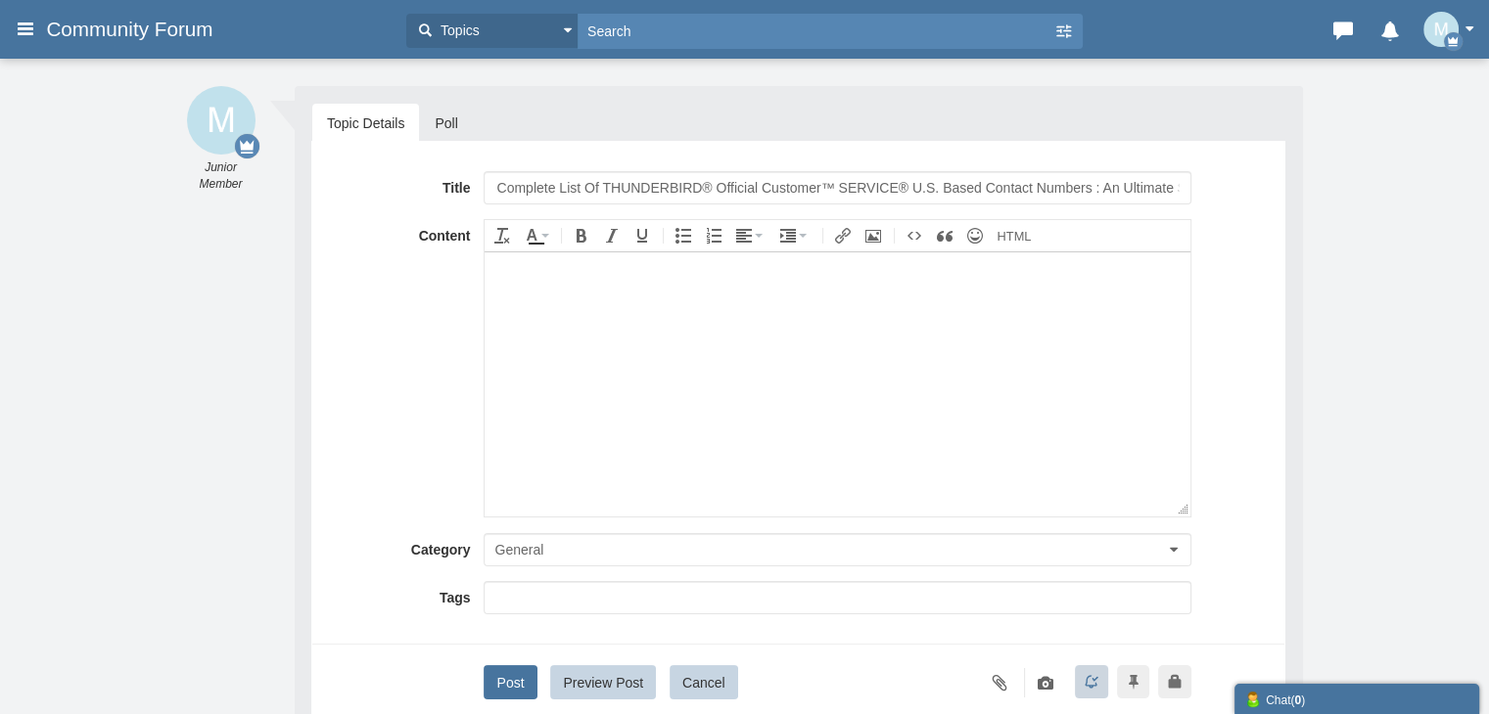
paste body
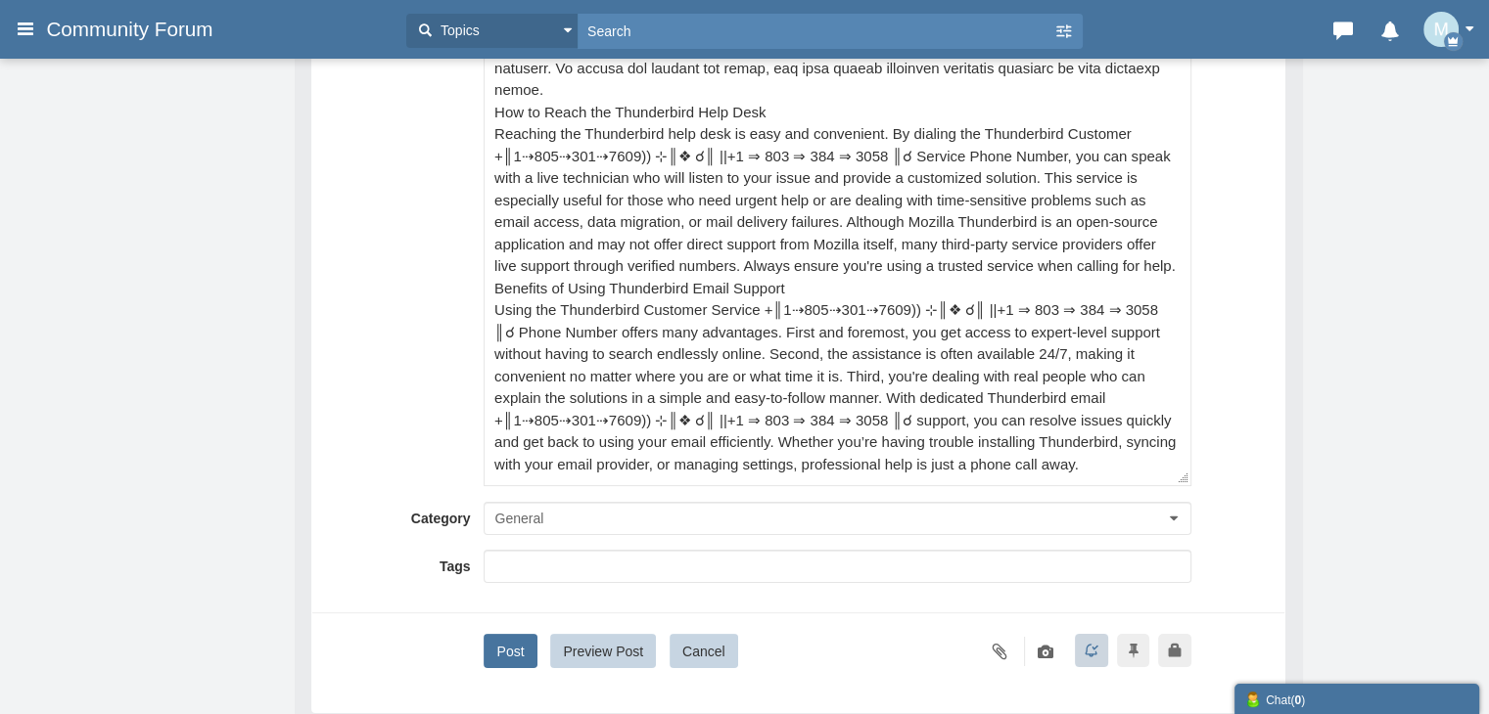
scroll to position [337, 0]
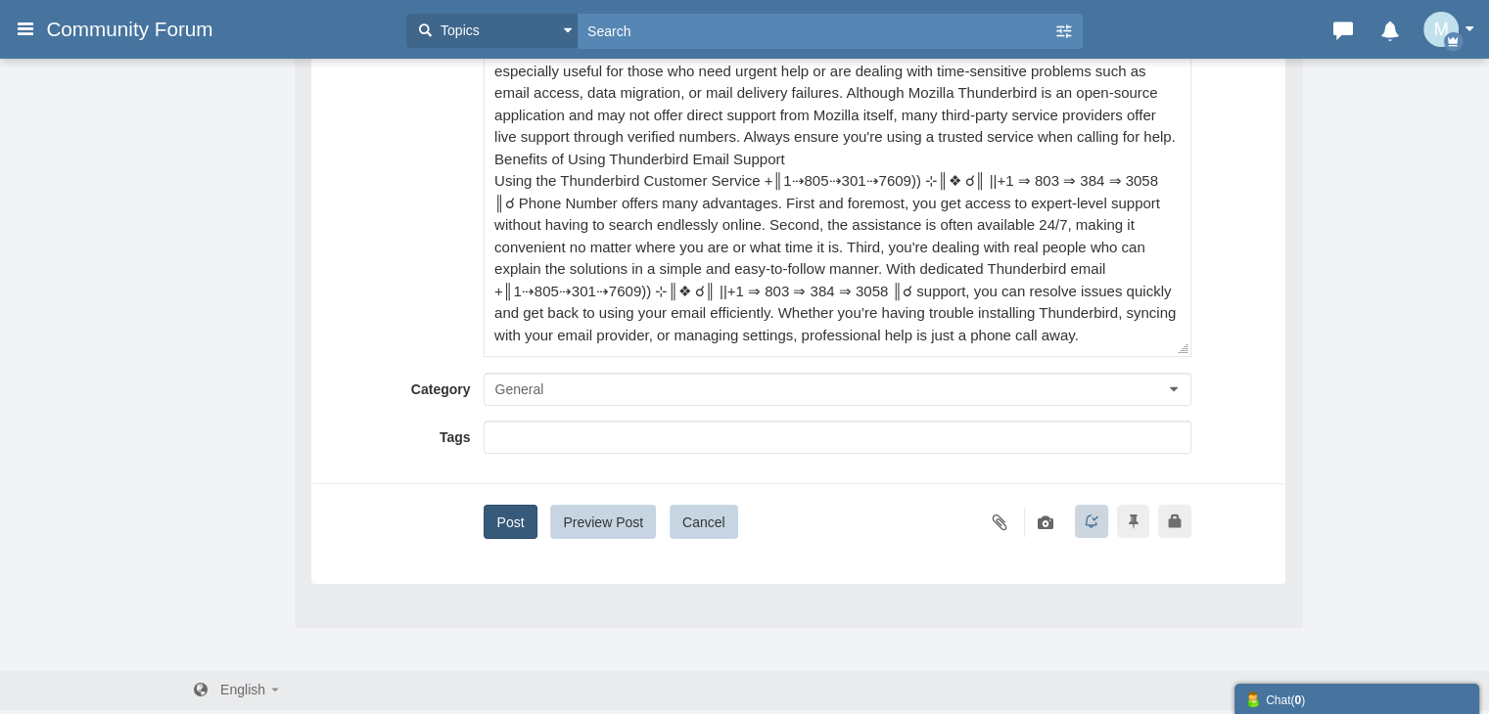
click at [489, 517] on button "Post" at bounding box center [509, 522] width 53 height 34
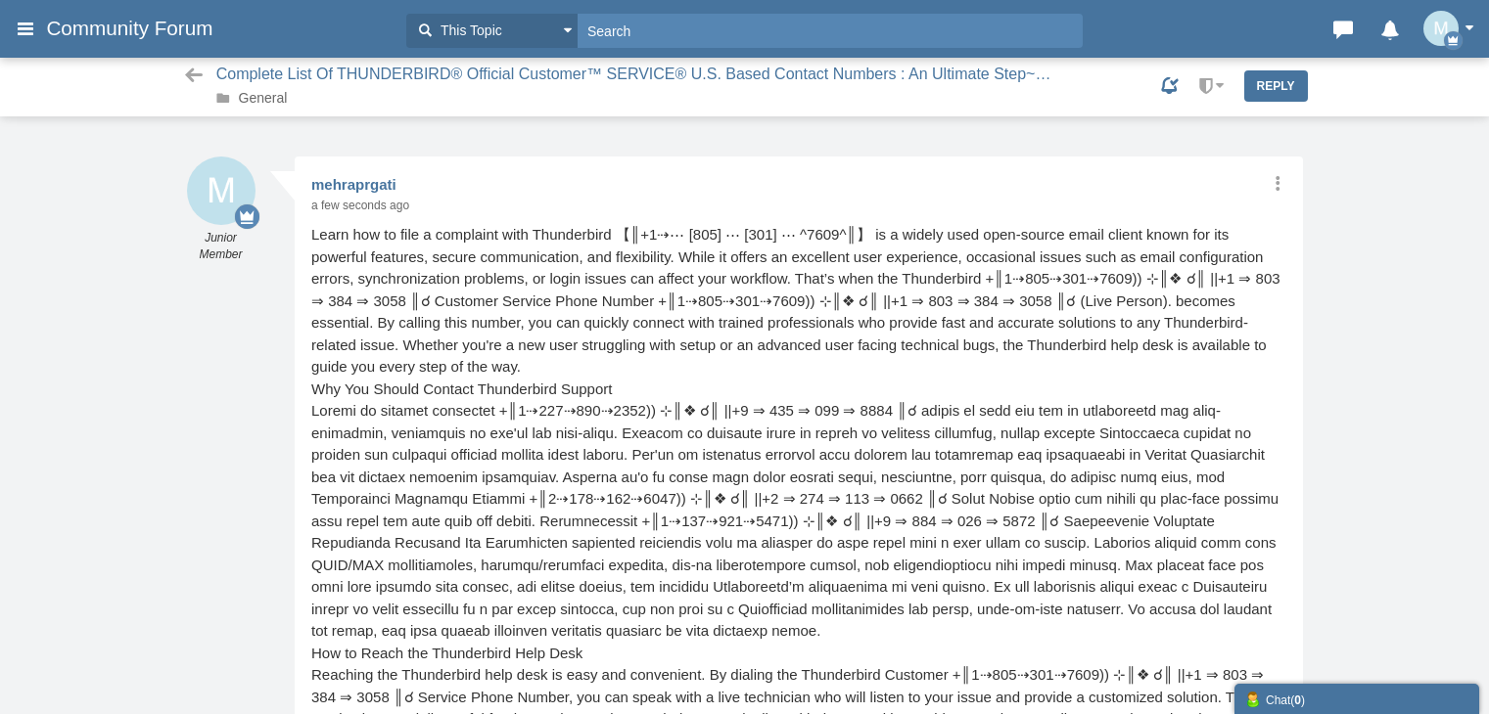
scroll to position [2, 0]
click at [326, 75] on span "Complete List Of THUNDERBIRD® Official Customer™ SERVICE® U.S. Based Contact Nu…" at bounding box center [637, 75] width 842 height 21
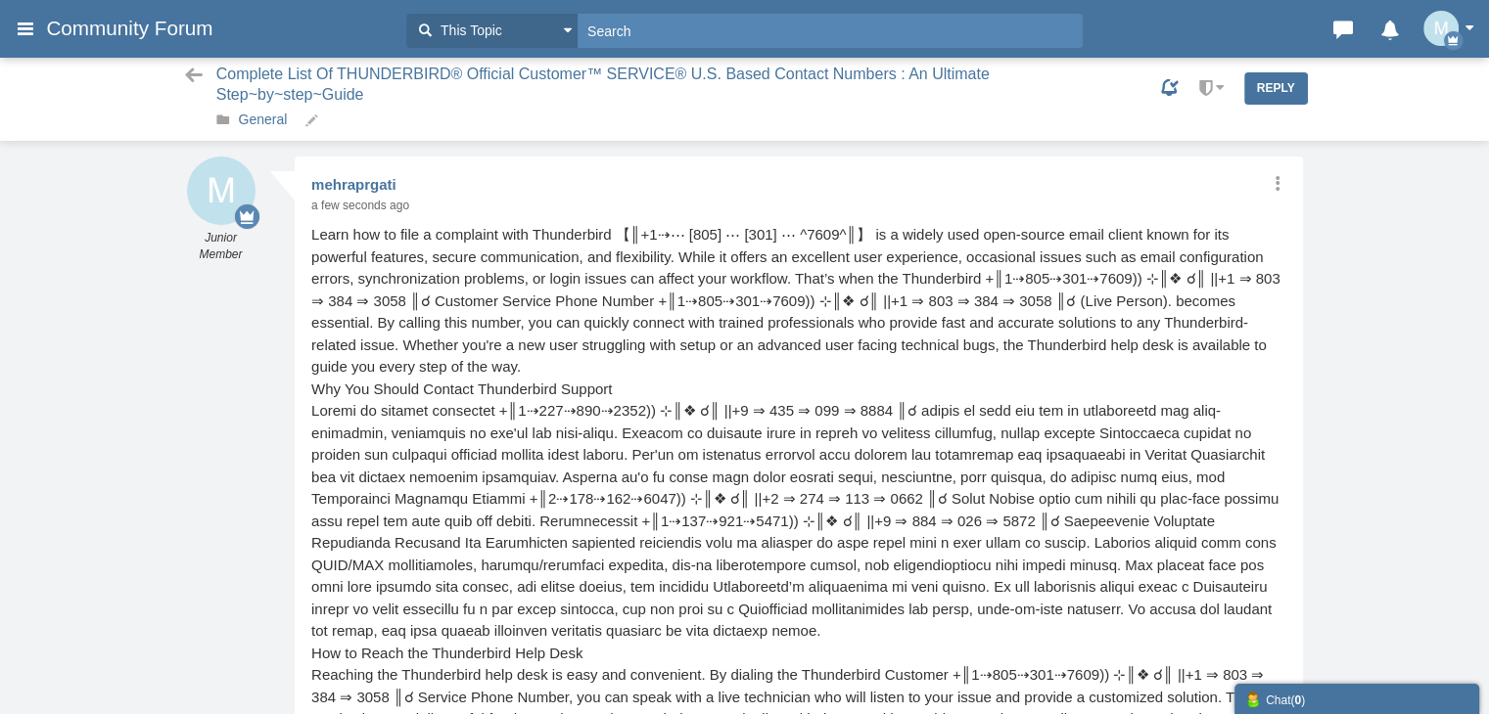
click at [267, 118] on link "General" at bounding box center [263, 120] width 49 height 16
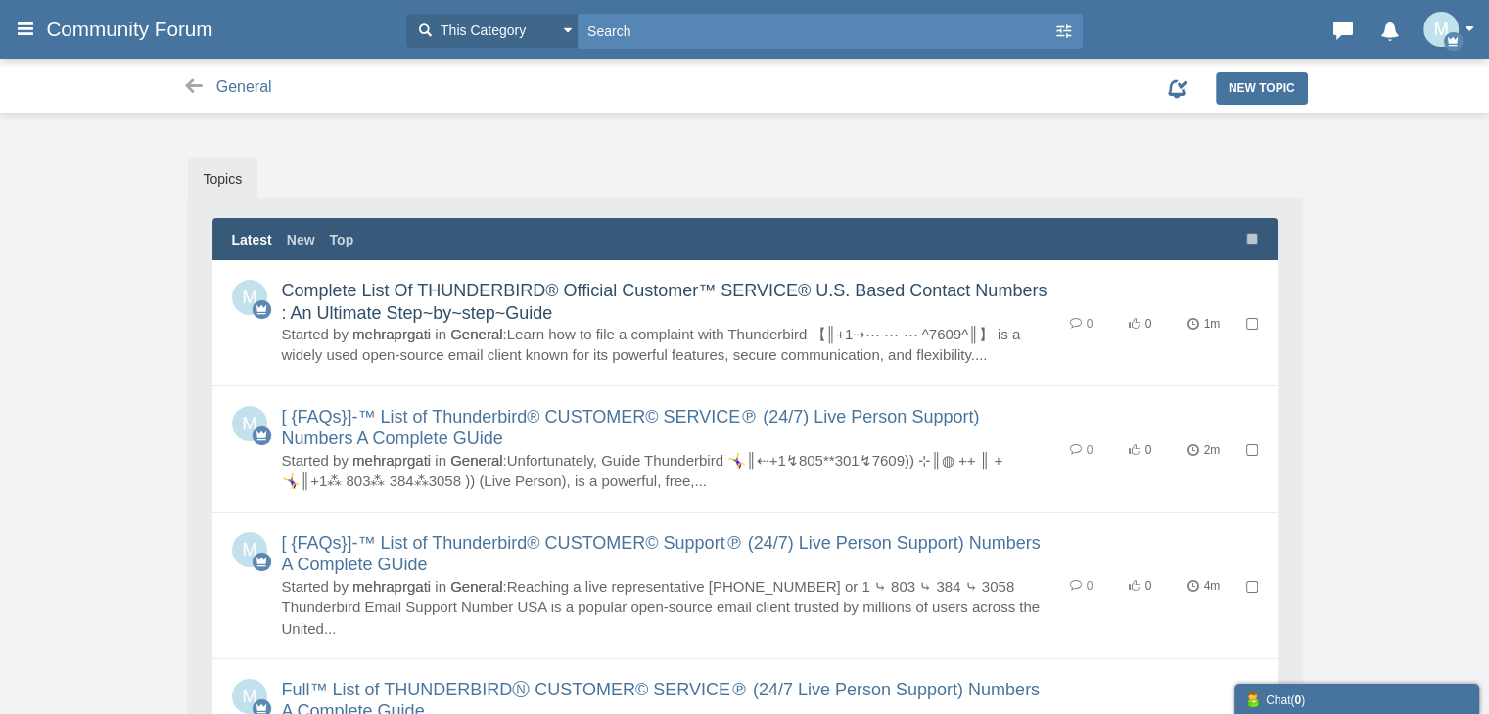
click at [471, 282] on link "Complete List Of THUNDERBIRD® Official Customer™ SERVICE® U.S. Based Contact Nu…" at bounding box center [664, 302] width 765 height 42
click at [521, 412] on link "[ {FAQs}]-™ List of Thunderbird® CUSTOMER© SERVICE℗ (24/7) Live Person Support)…" at bounding box center [631, 428] width 698 height 42
click at [466, 545] on link "[ {FAQs}]-™ List of Thunderbird® CUSTOMER© Support℗ (24/7) Live Person Support)…" at bounding box center [661, 554] width 759 height 42
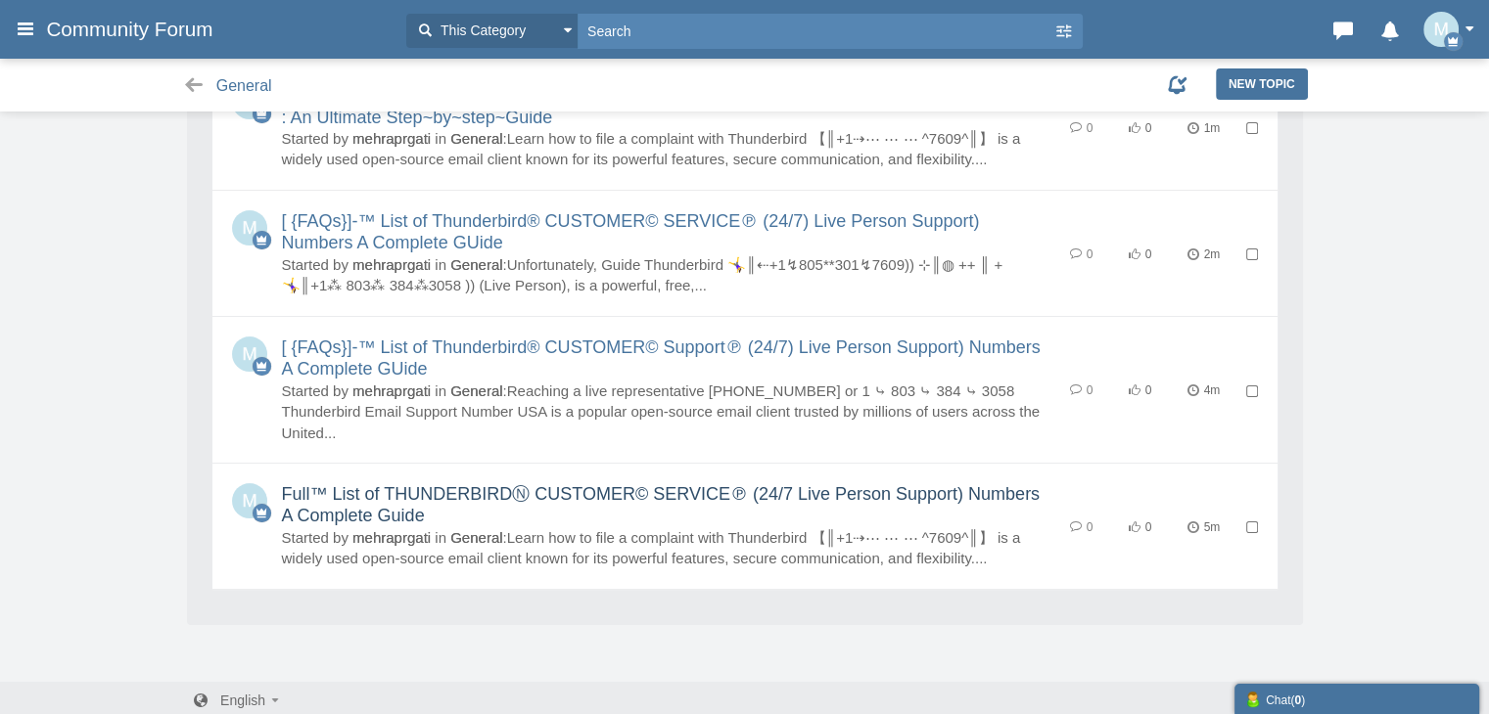
click at [547, 494] on link "Full™ List of THUNDERBIRDⓃ CUSTOMER© SERVICE℗ (24/7 Live Person Support) Number…" at bounding box center [661, 505] width 758 height 42
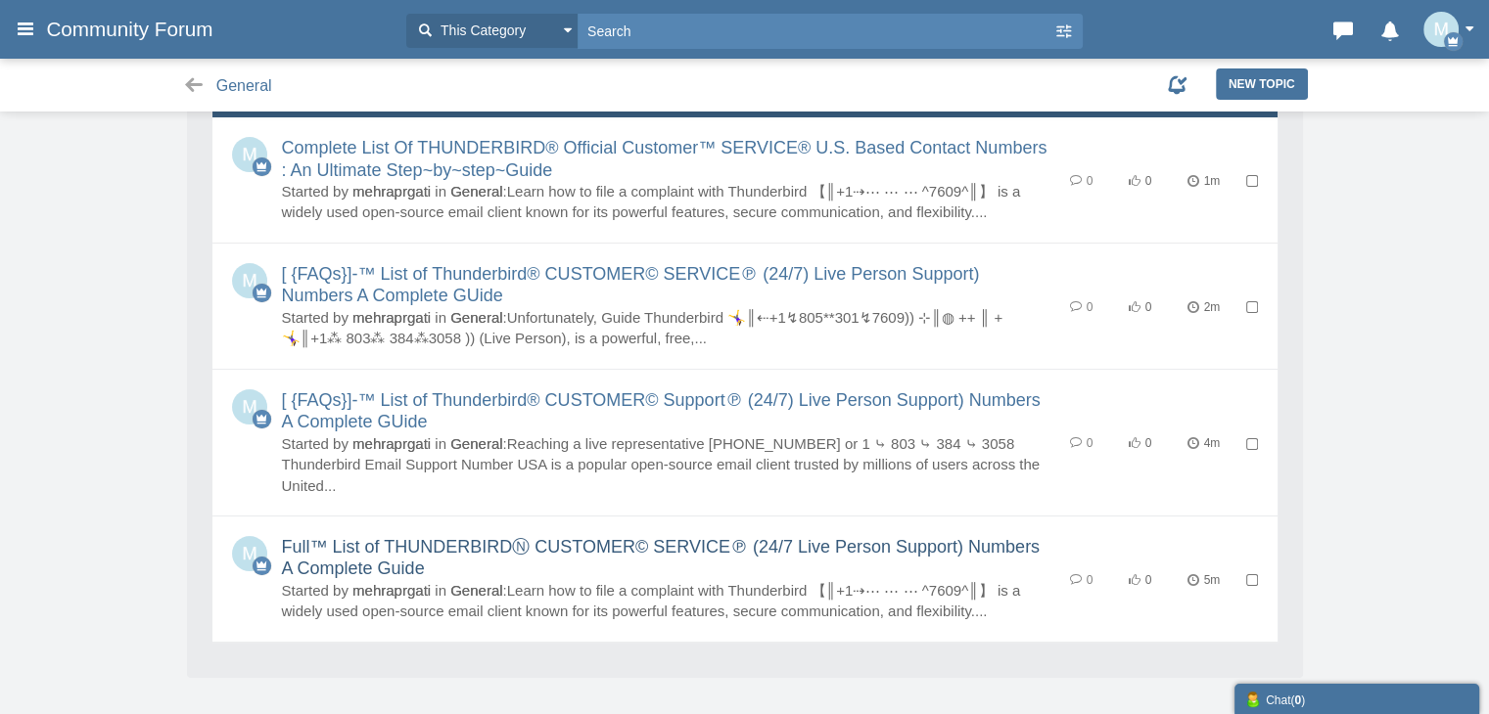
scroll to position [98, 0]
